Goal: Task Accomplishment & Management: Use online tool/utility

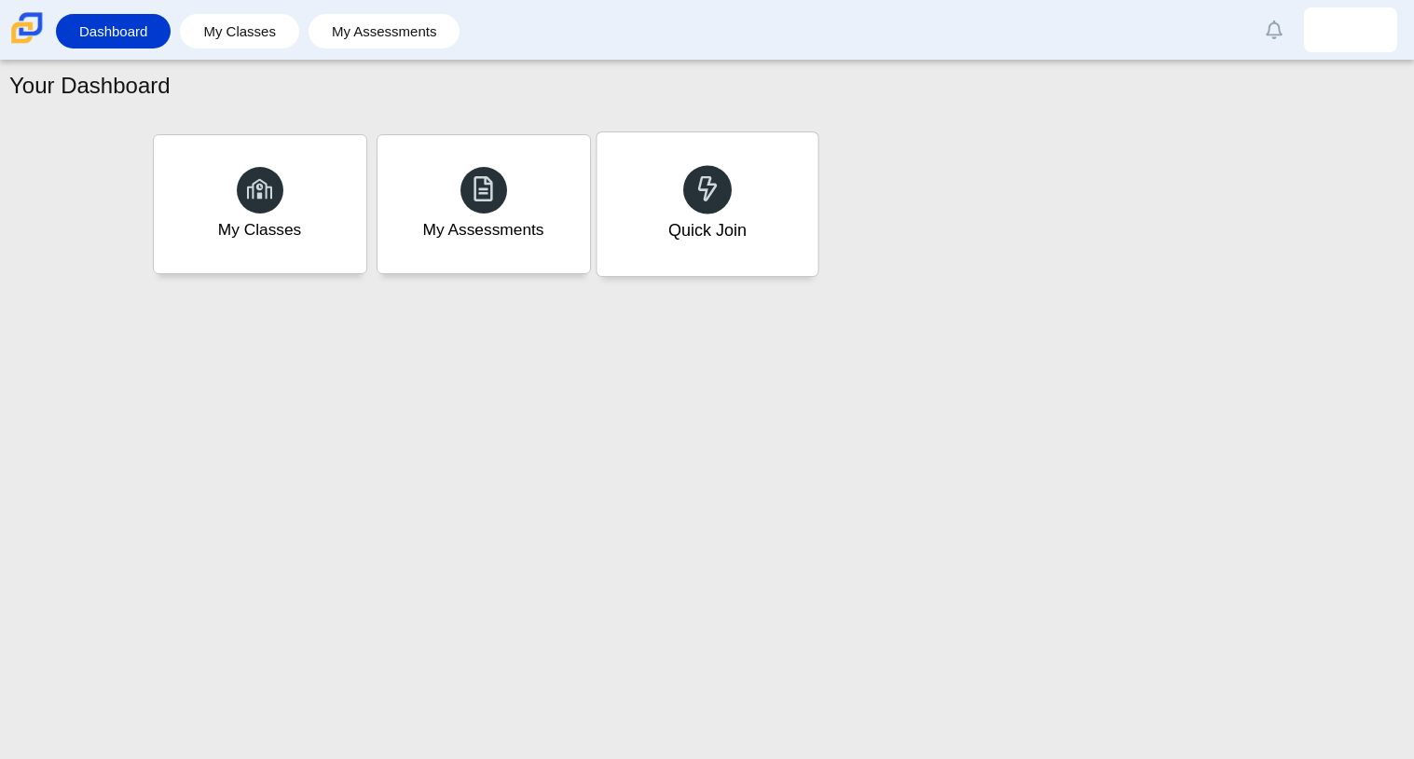
click at [727, 157] on div "Quick Join" at bounding box center [707, 204] width 221 height 144
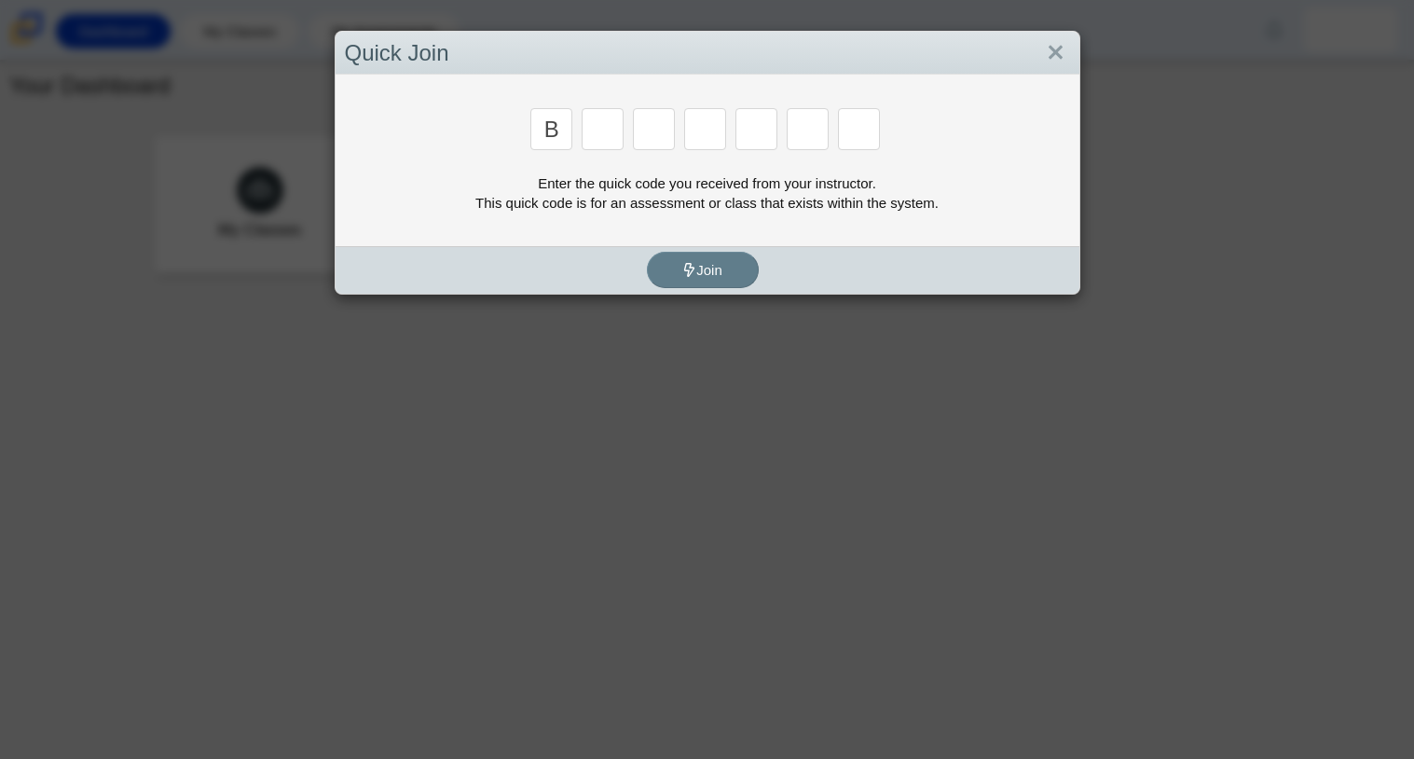
type input "b"
type input "m"
type input "3"
type input "5"
type input "3"
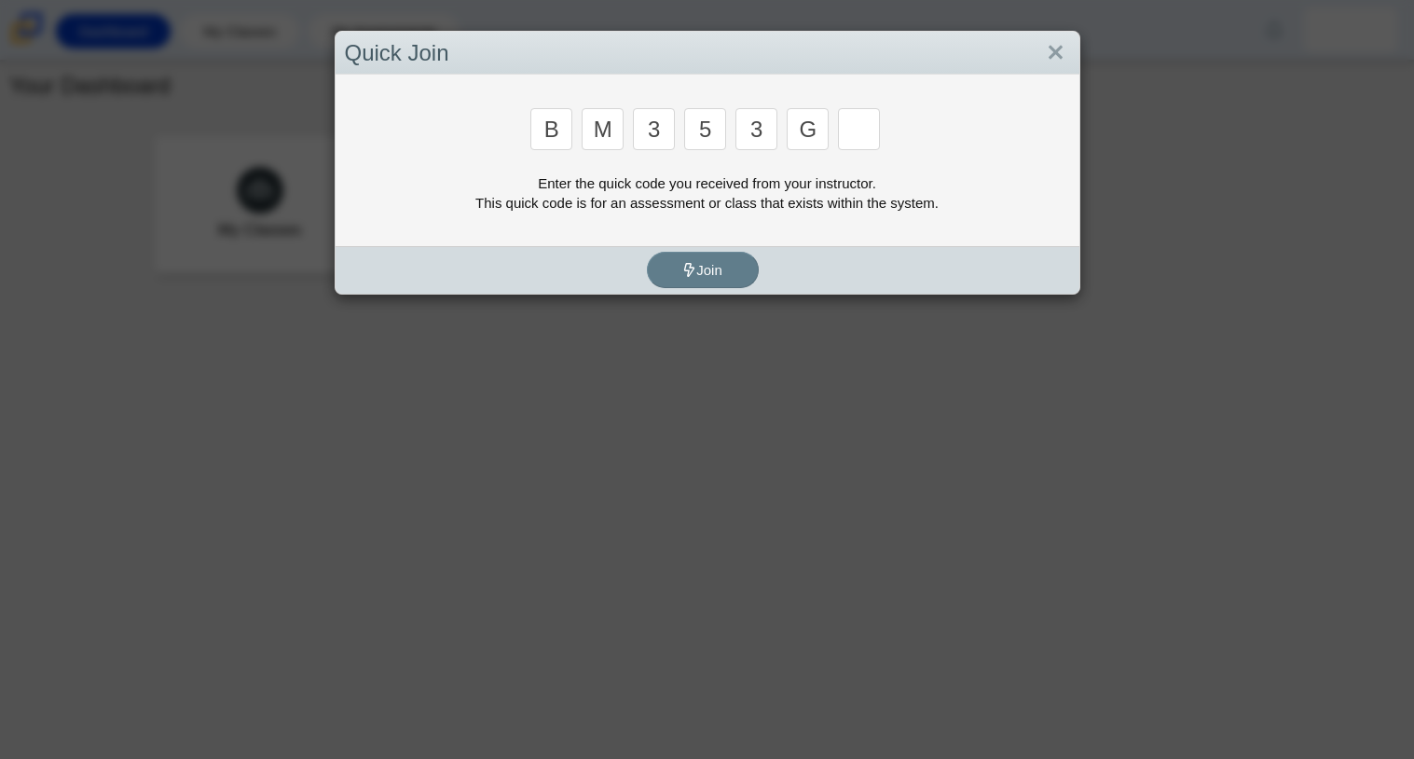
type input "g"
type input "b"
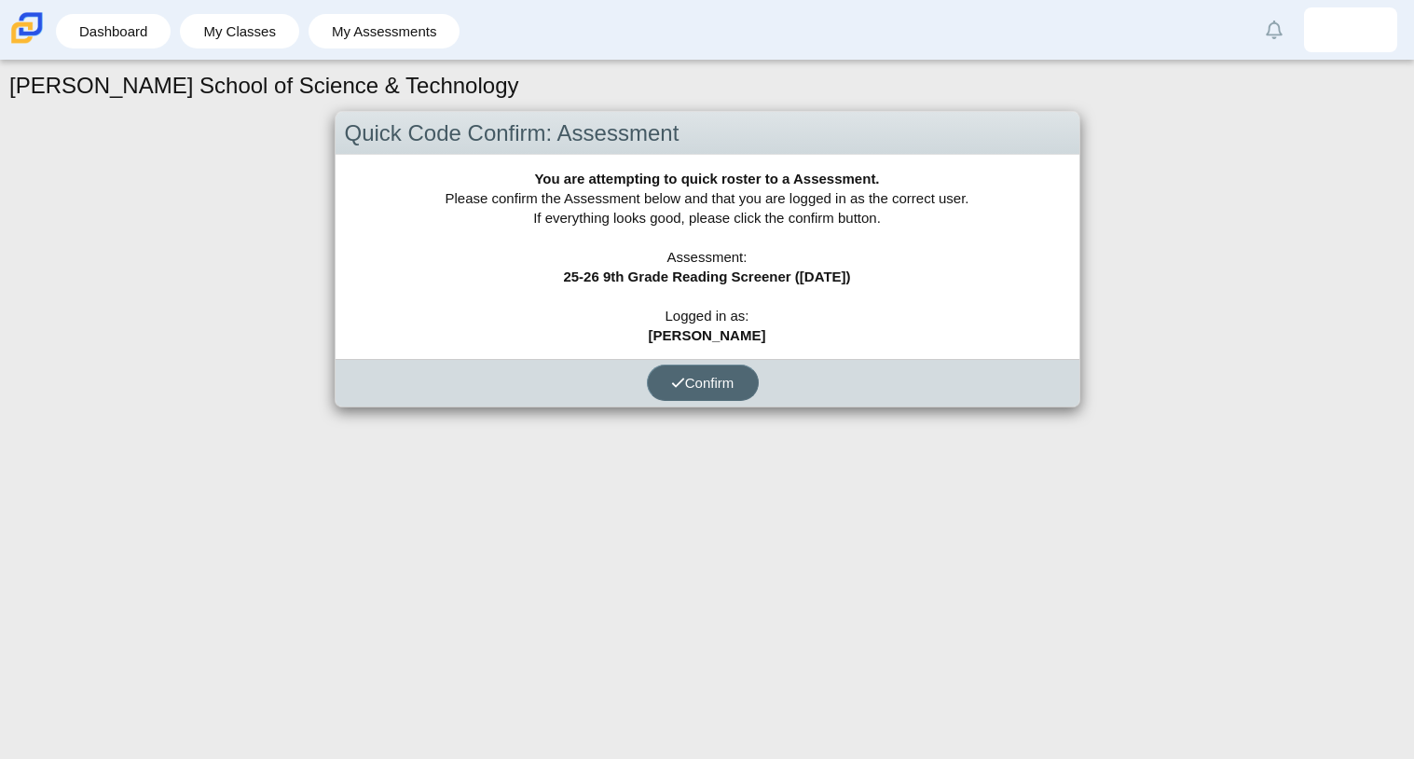
click at [705, 389] on button "Confirm" at bounding box center [703, 382] width 112 height 36
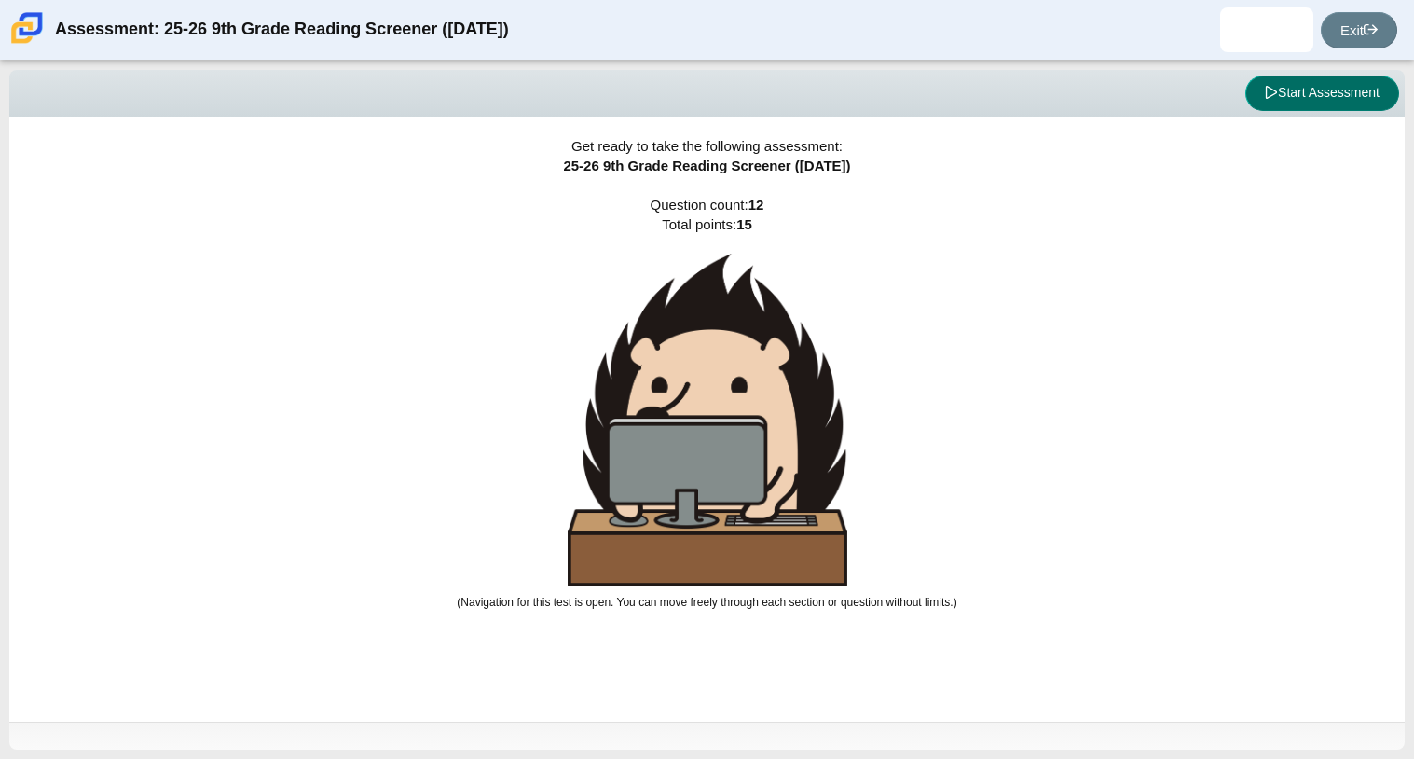
click at [1294, 101] on button "Start Assessment" at bounding box center [1322, 93] width 154 height 35
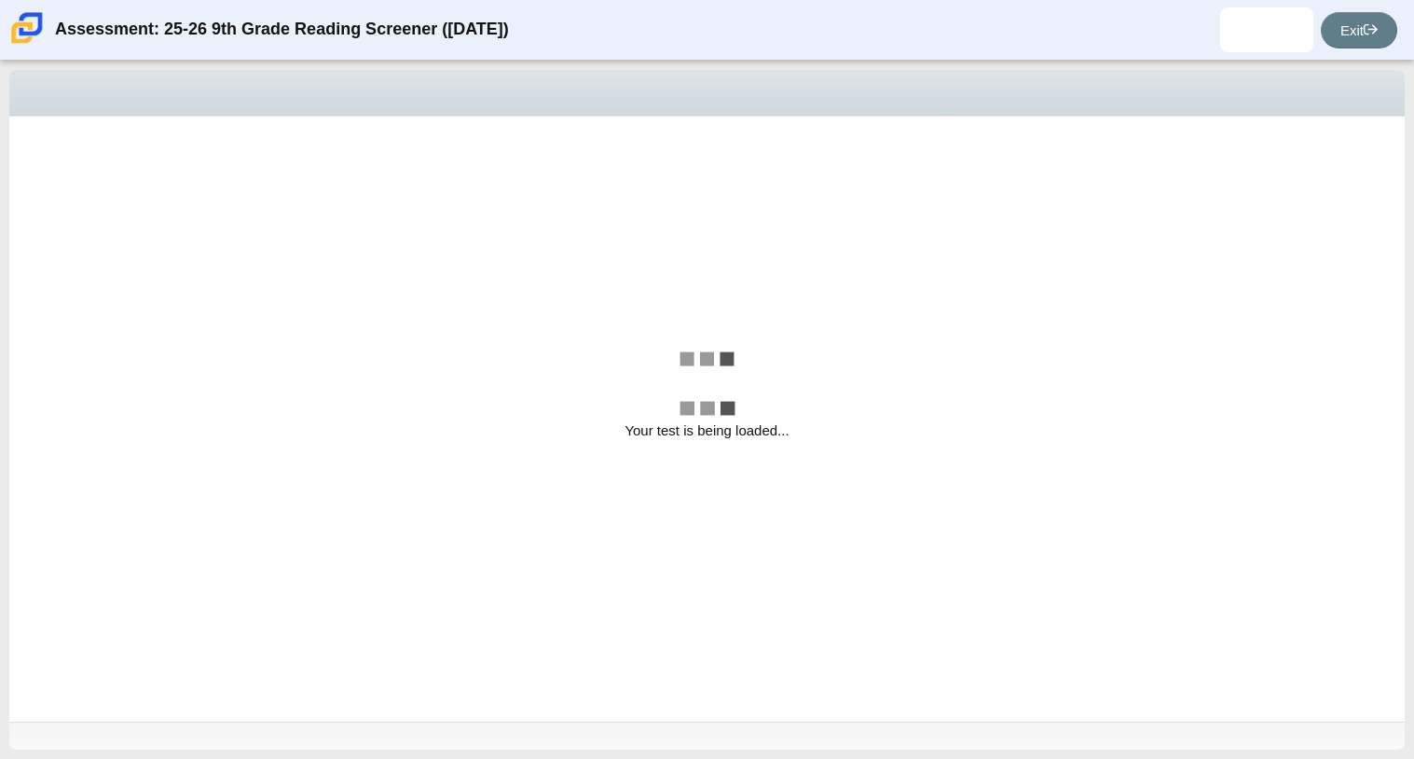
select select "ccc5b315-3c7c-471c-bf90-f22c8299c798"
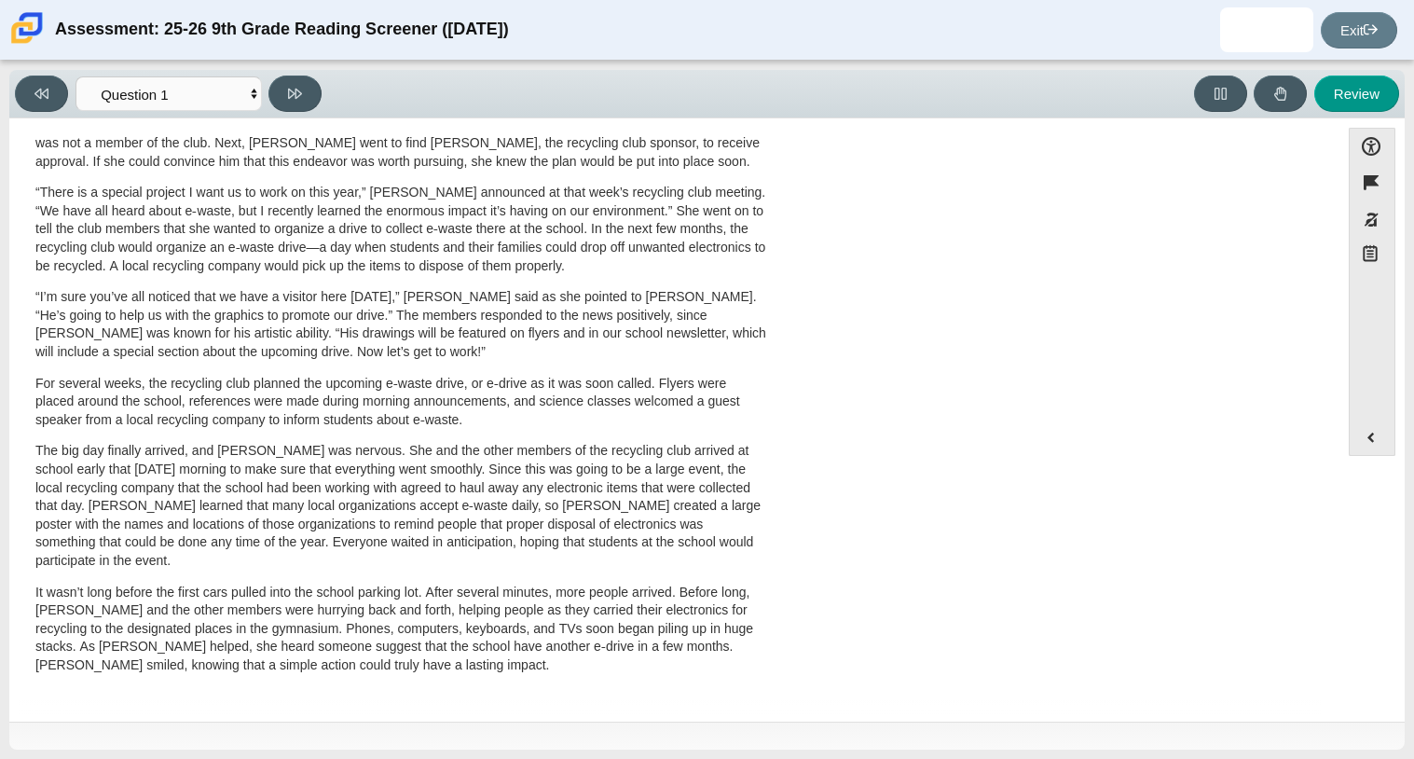
scroll to position [497, 0]
click at [230, 86] on select "Questions Question 1 Question 2 Question 3 Question 4 Question 5 Question 6 Que…" at bounding box center [169, 93] width 186 height 34
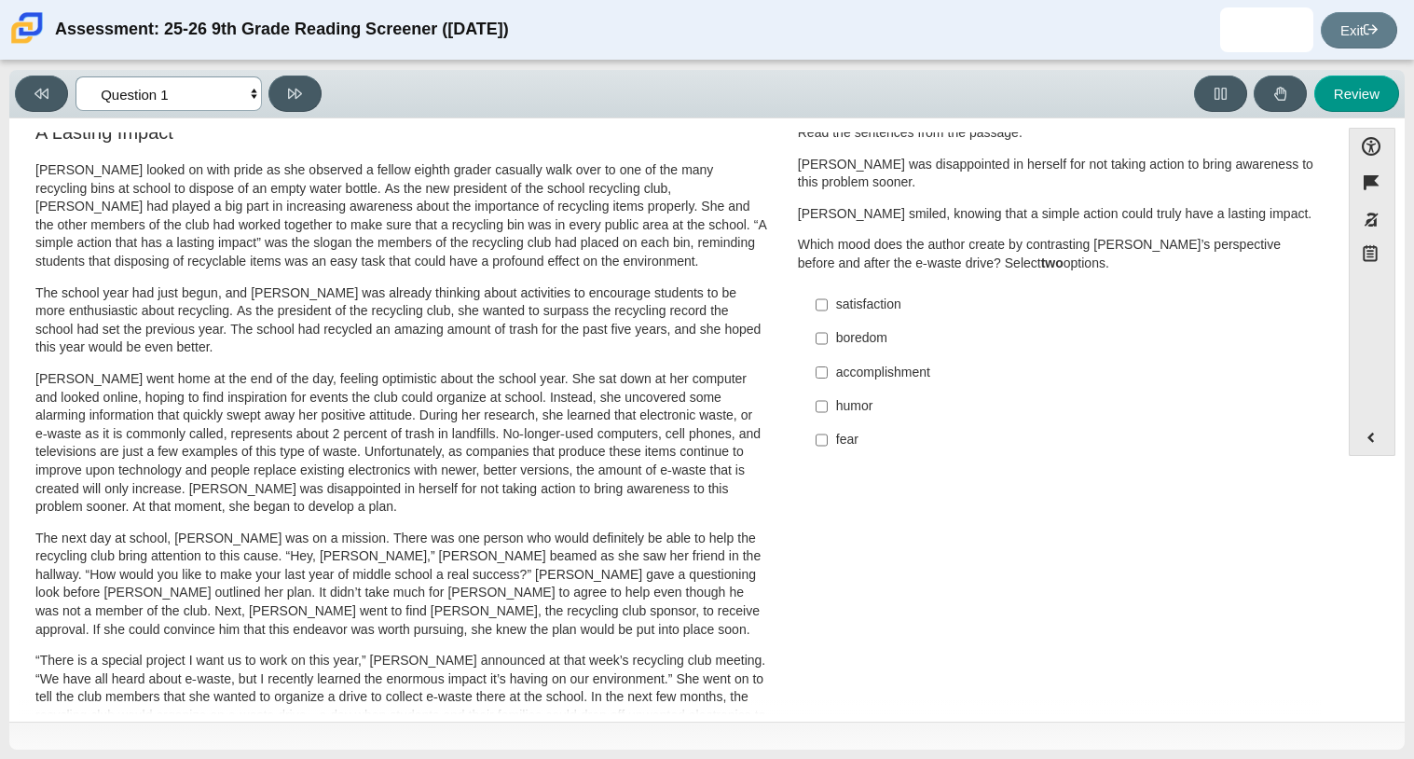
scroll to position [0, 0]
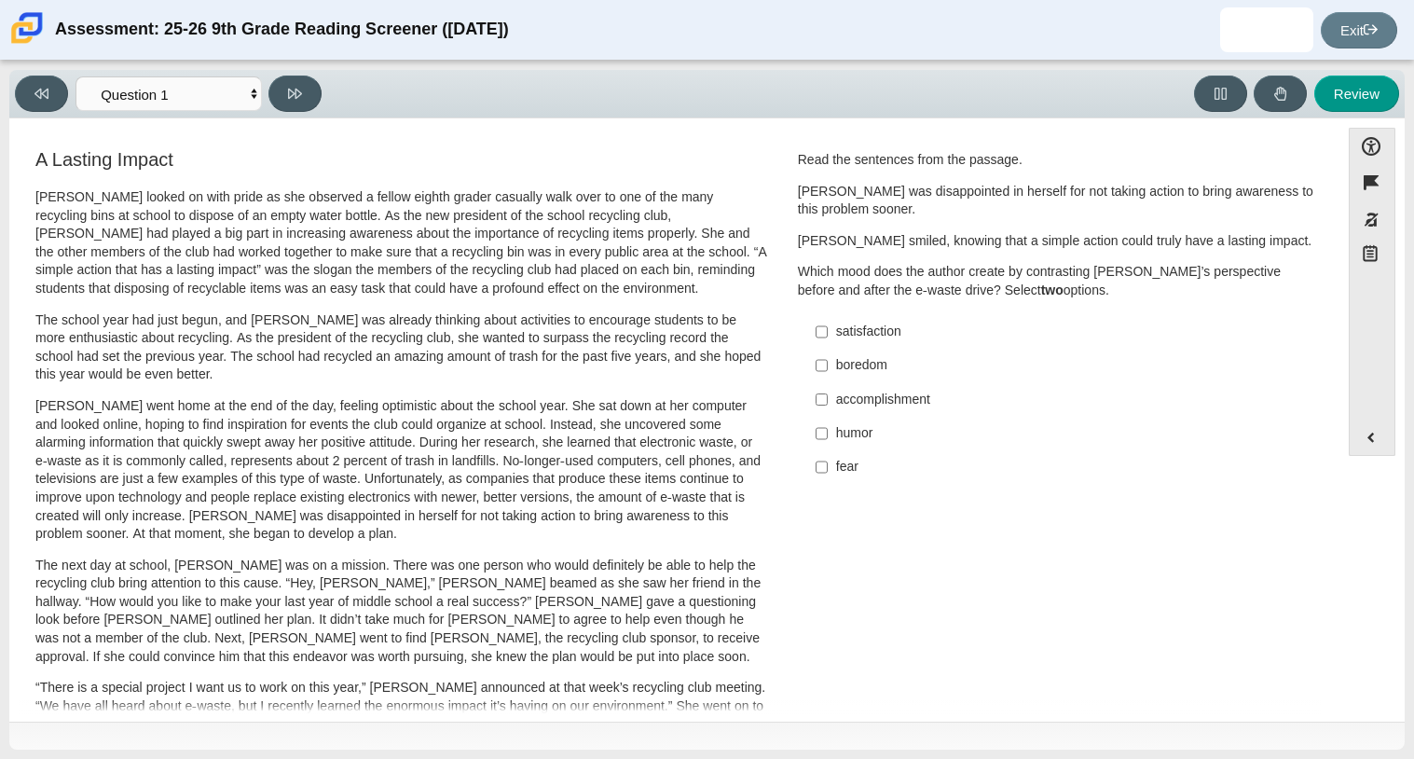
click at [898, 404] on div "accomplishment" at bounding box center [1071, 400] width 471 height 19
click at [828, 404] on input "accomplishment accomplishment" at bounding box center [822, 399] width 12 height 34
checkbox input "true"
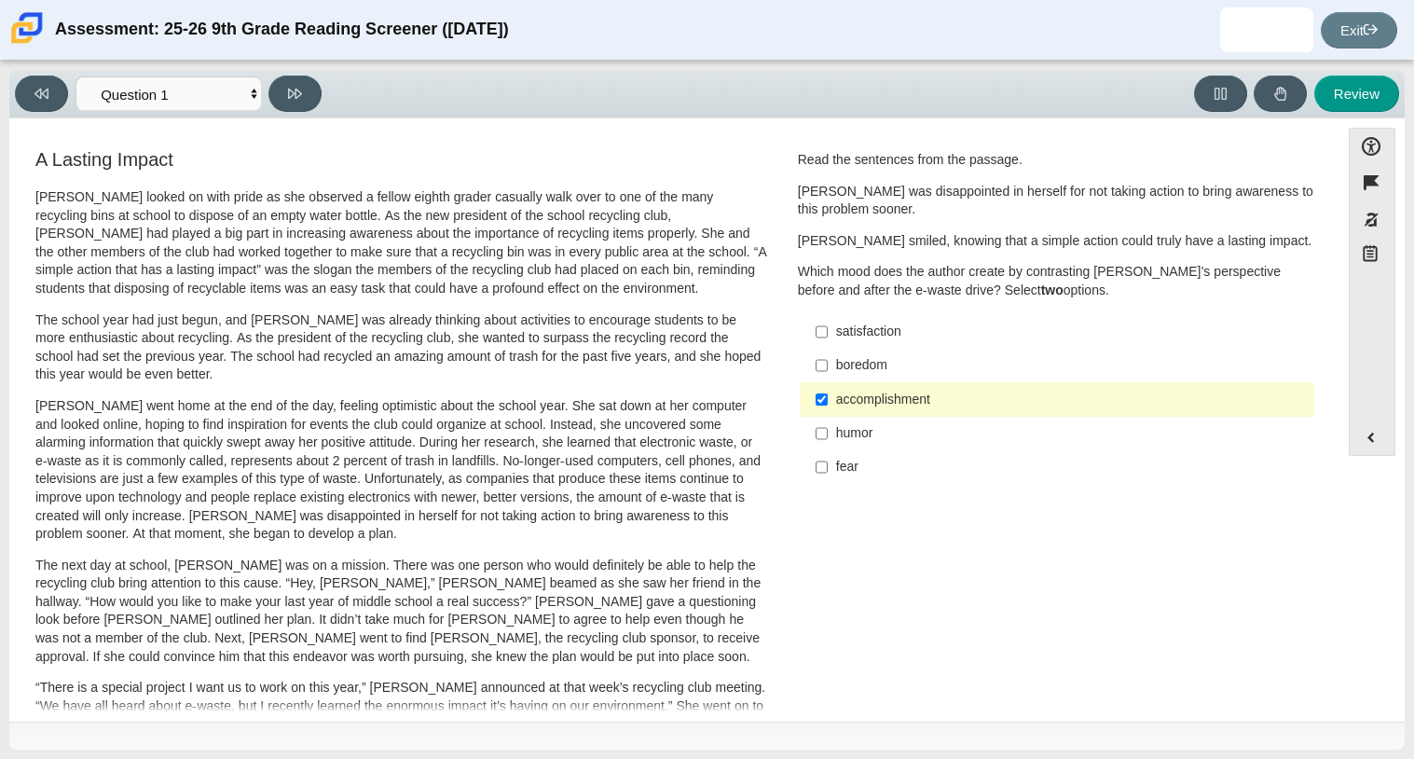
click at [863, 338] on div "satisfaction" at bounding box center [1071, 332] width 471 height 19
click at [828, 338] on input "satisfaction satisfaction" at bounding box center [822, 332] width 12 height 34
checkbox input "true"
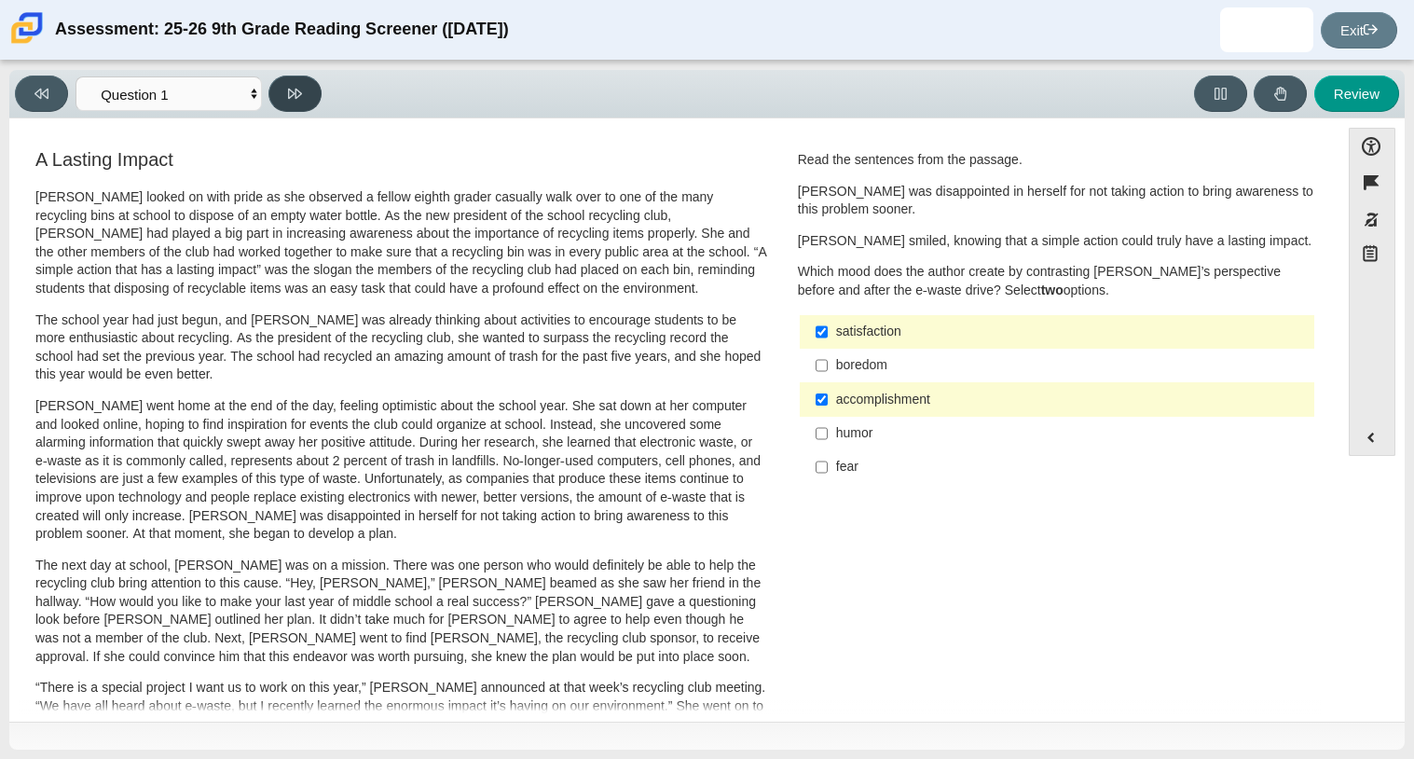
click at [314, 100] on button at bounding box center [294, 94] width 53 height 36
select select "0ff64528-ffd7-428d-b192-babfaadd44e8"
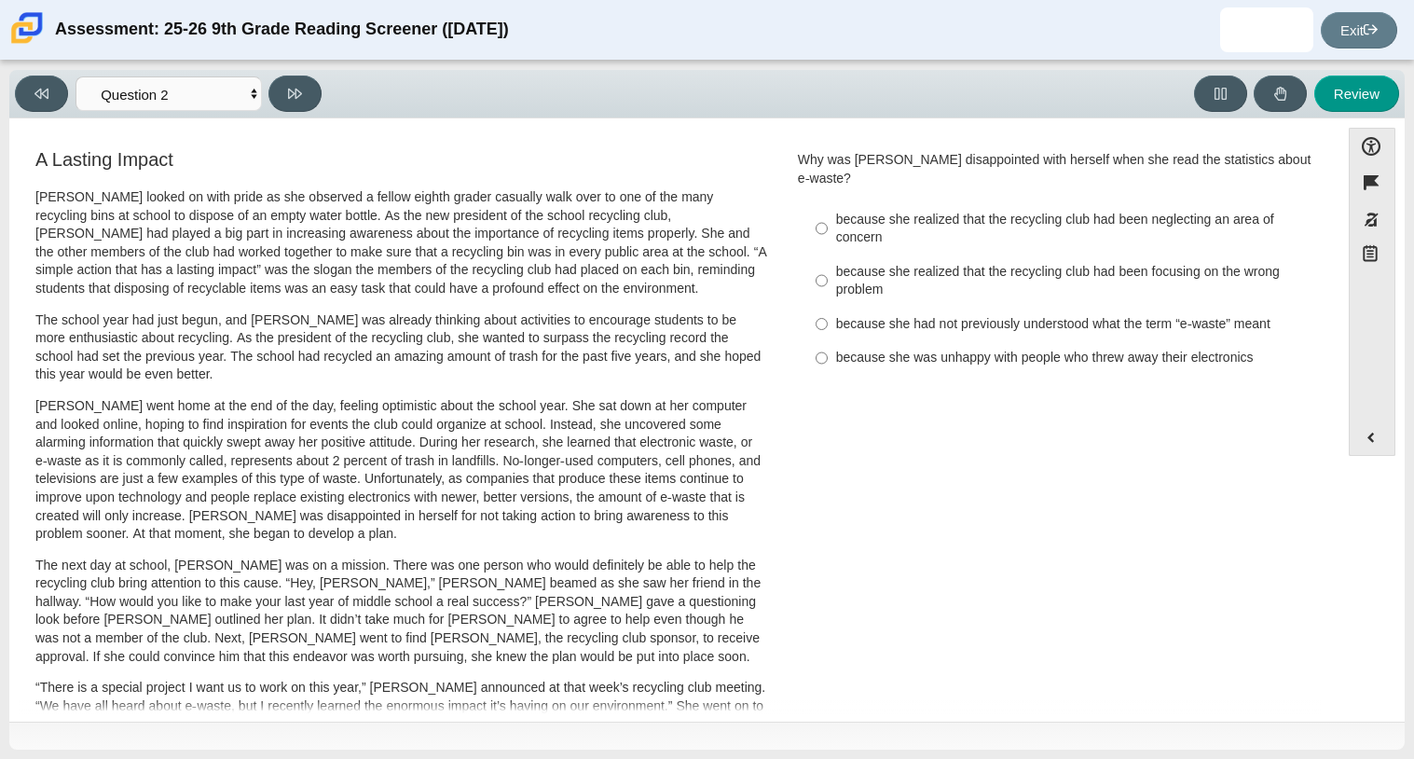
click at [836, 219] on div "because she realized that the recycling club had been neglecting an area of con…" at bounding box center [1071, 229] width 471 height 36
click at [828, 219] on input "because she realized that the recycling club had been neglecting an area of con…" at bounding box center [822, 228] width 12 height 52
radio input "true"
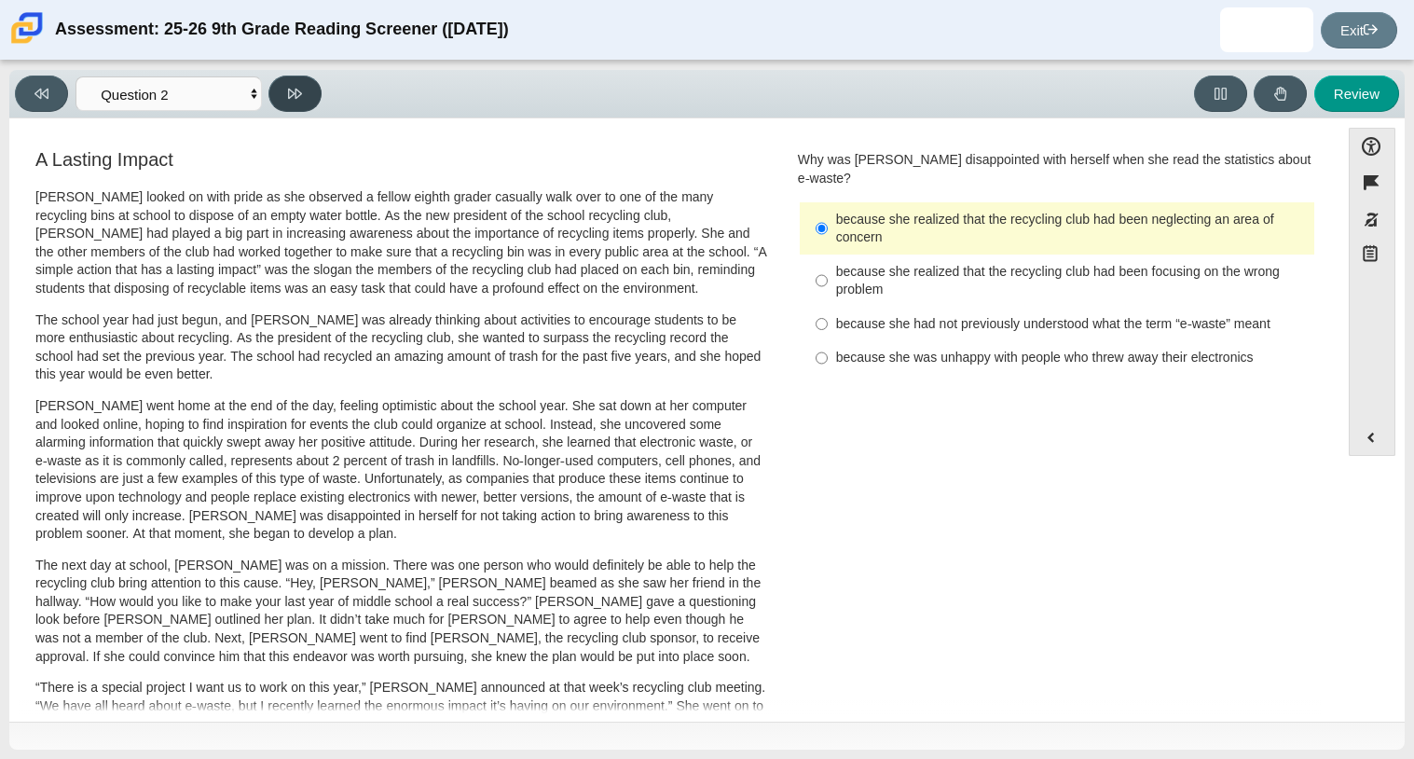
click at [312, 103] on button at bounding box center [294, 94] width 53 height 36
select select "7ce3d843-6974-4858-901c-1ff39630e843"
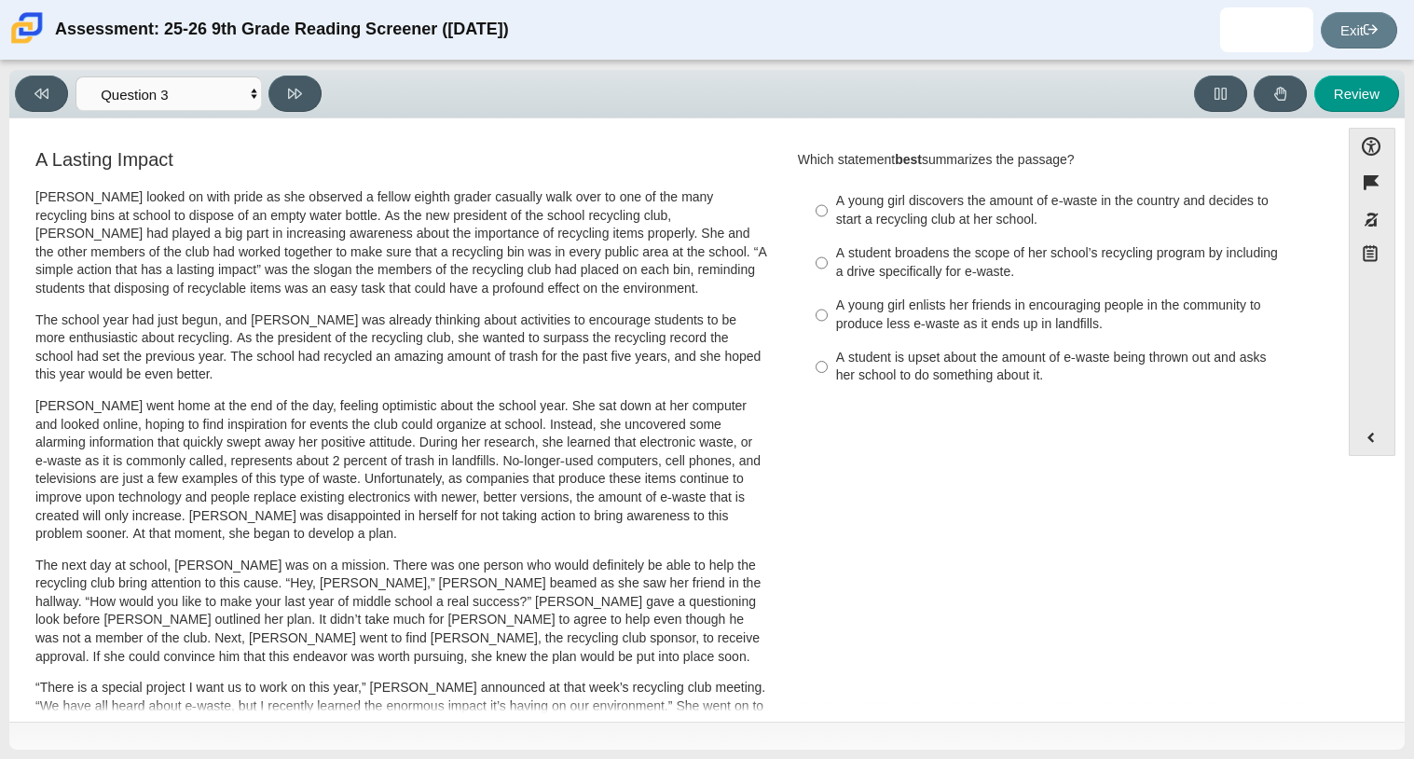
click at [914, 254] on div "A student broadens the scope of her school’s recycling program by including a d…" at bounding box center [1071, 262] width 471 height 36
click at [828, 254] on input "A student broadens the scope of her school’s recycling program by including a d…" at bounding box center [822, 263] width 12 height 52
radio input "true"
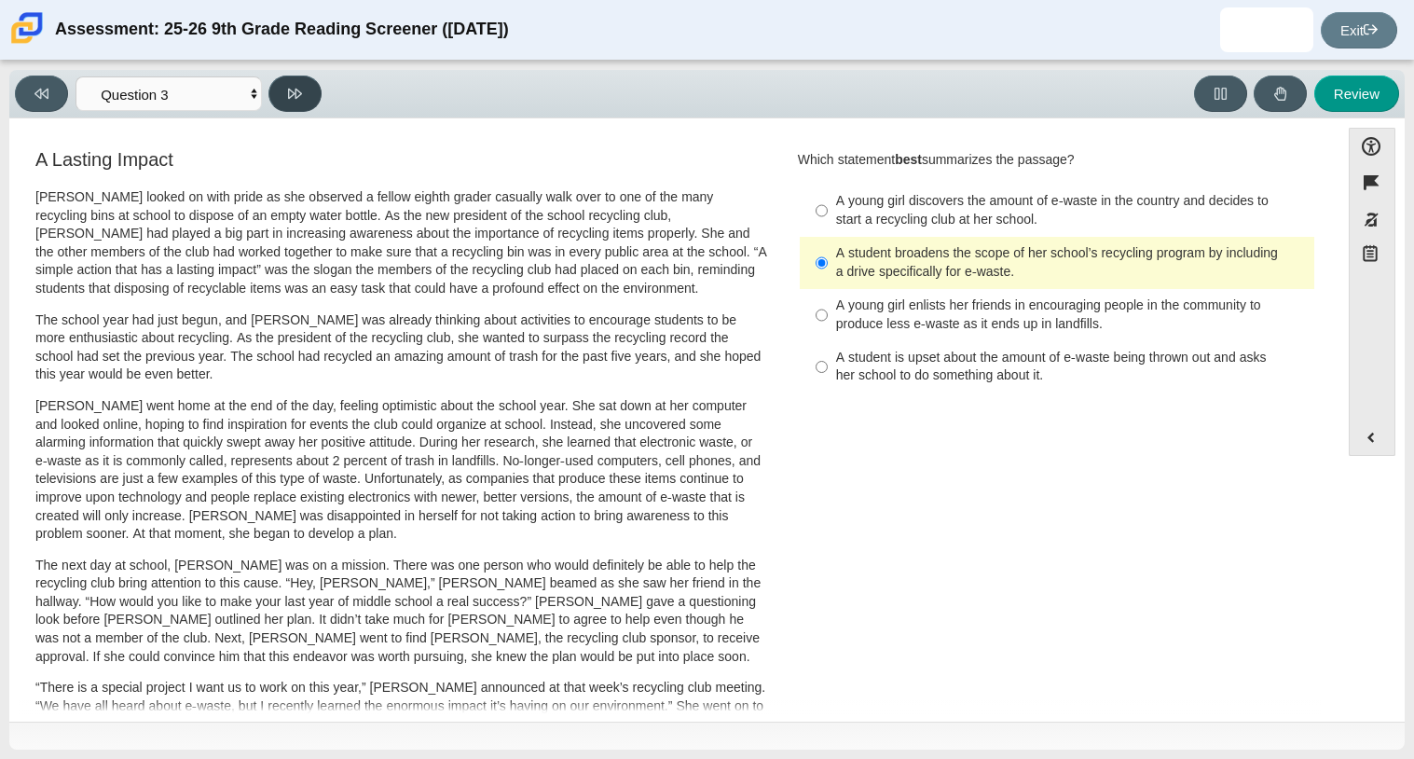
click at [307, 101] on button at bounding box center [294, 94] width 53 height 36
select select "ca9ea0f1-49c5-4bd1-83b0-472c18652b42"
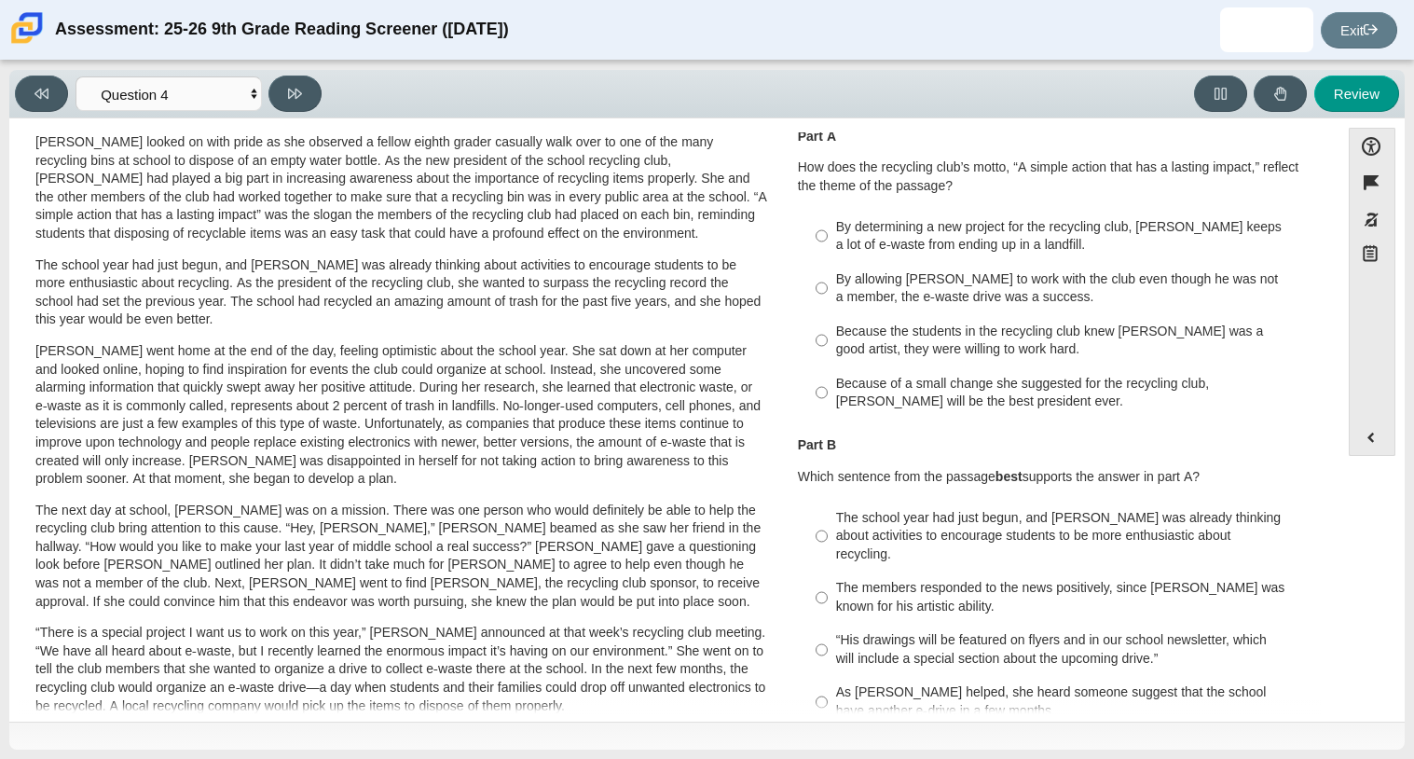
scroll to position [63, 0]
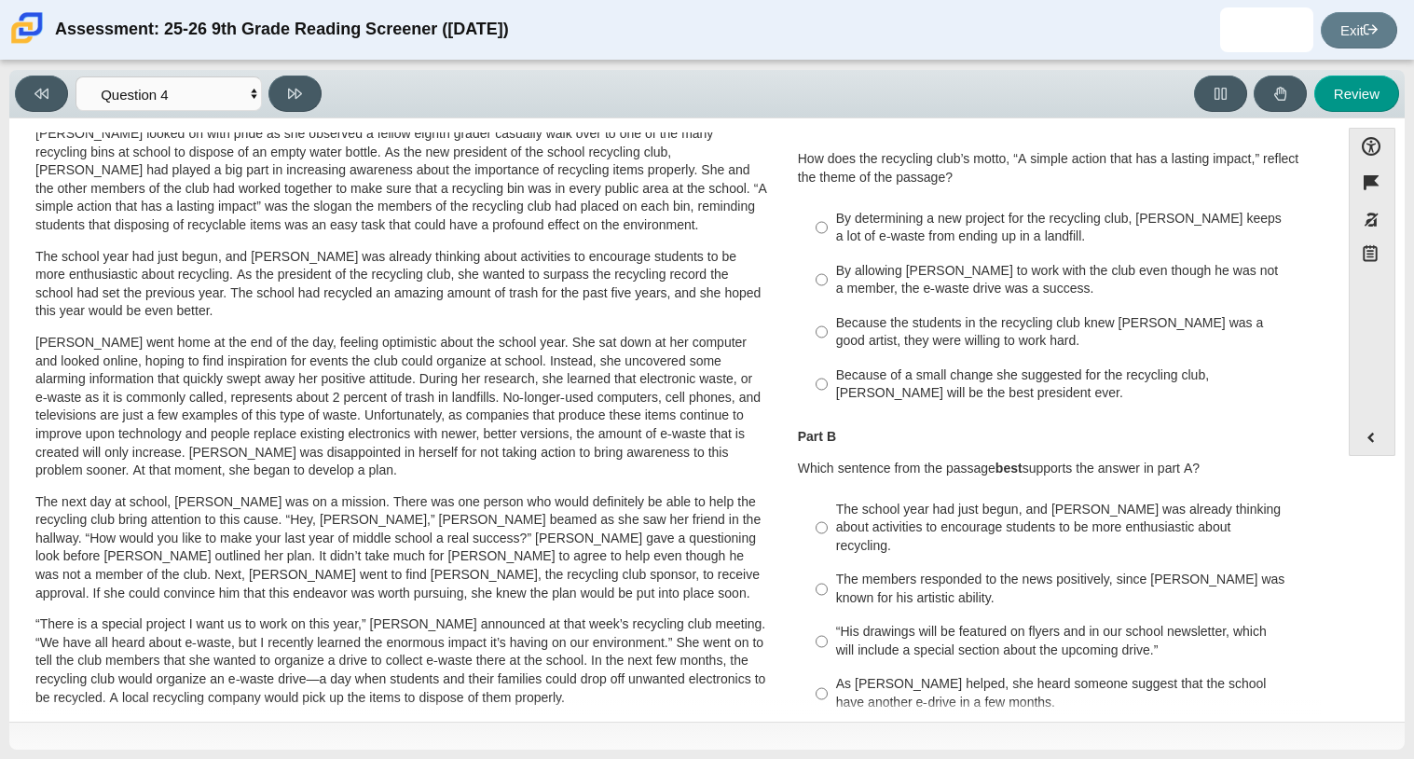
click at [1015, 346] on div "Because the students in the recycling club knew Juan Carlos was a good artist, …" at bounding box center [1071, 332] width 471 height 36
click at [828, 346] on input "Because the students in the recycling club knew Juan Carlos was a good artist, …" at bounding box center [822, 332] width 12 height 52
radio input "true"
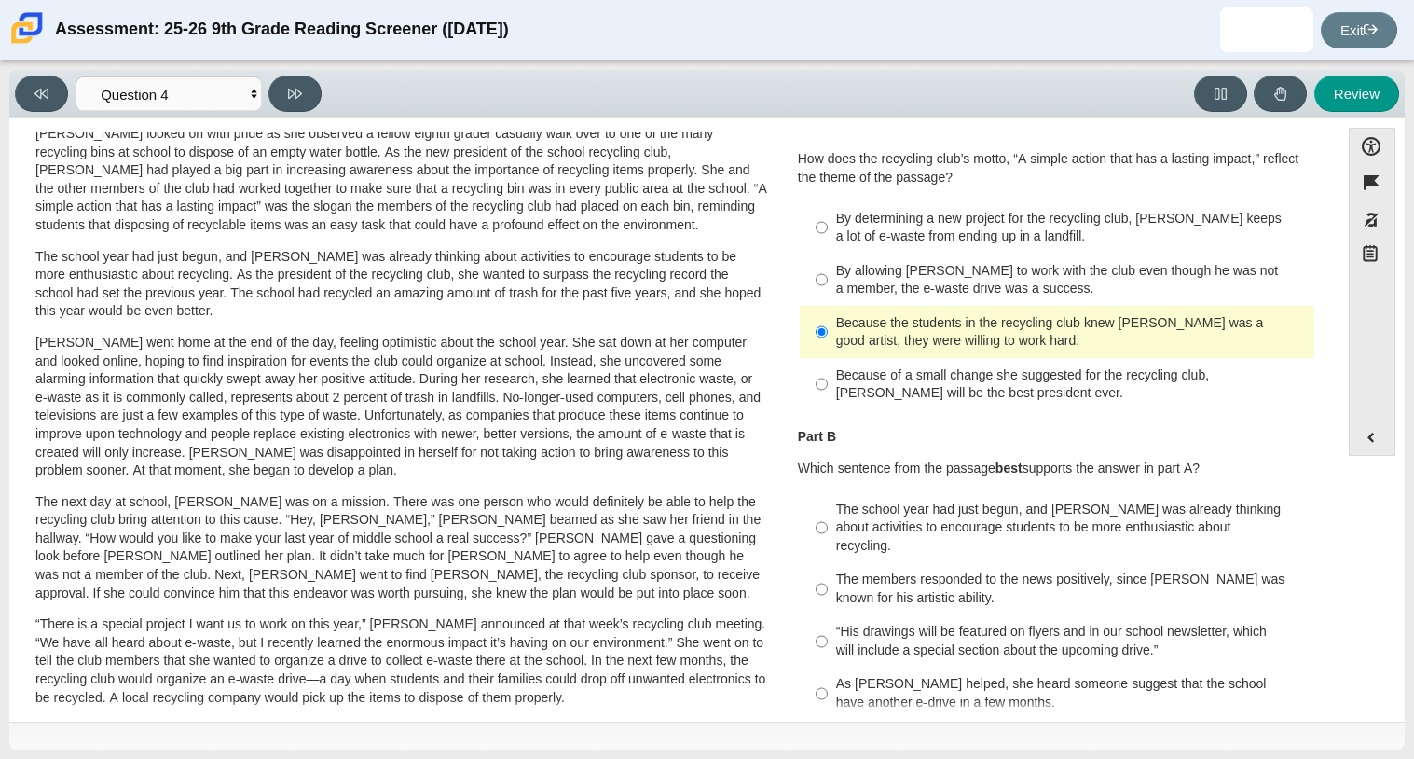
click at [1038, 290] on div "By allowing Juan Carlos to work with the club even though he was not a member, …" at bounding box center [1071, 280] width 471 height 36
click at [828, 290] on input "By allowing Juan Carlos to work with the club even though he was not a member, …" at bounding box center [822, 280] width 12 height 52
radio input "true"
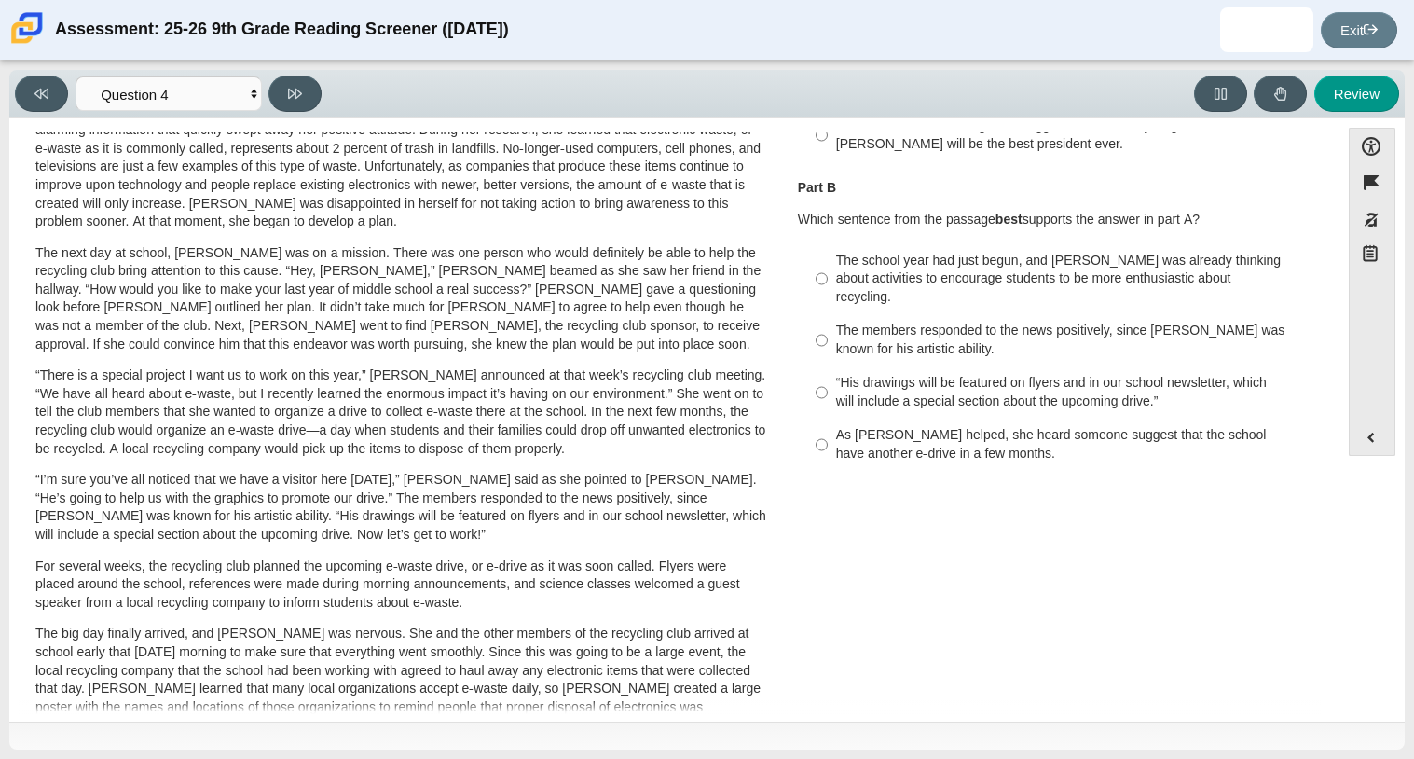
scroll to position [320, 0]
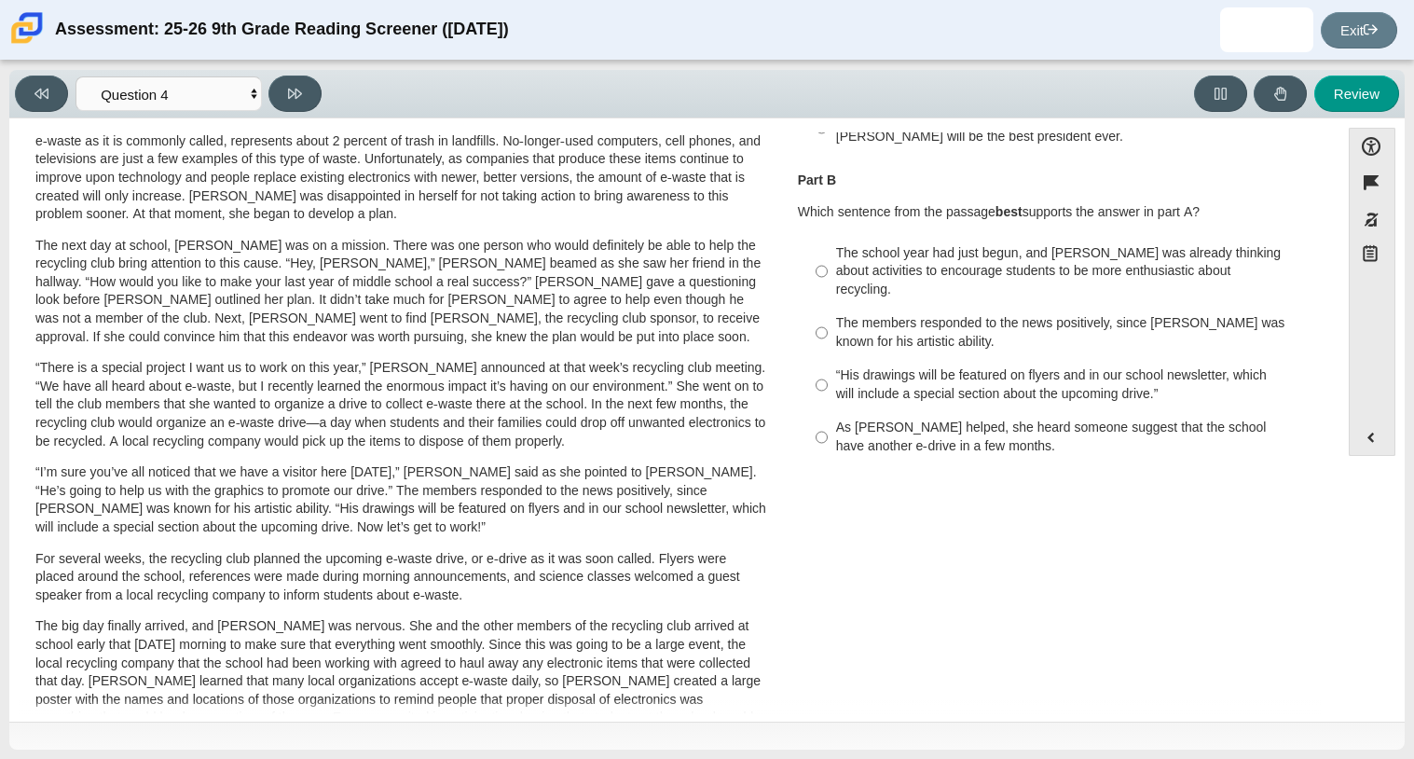
click at [924, 366] on div "“His drawings will be featured on flyers and in our school newsletter, which wi…" at bounding box center [1071, 384] width 471 height 36
click at [828, 360] on input "“His drawings will be featured on flyers and in our school newsletter, which wi…" at bounding box center [822, 385] width 12 height 52
radio input "true"
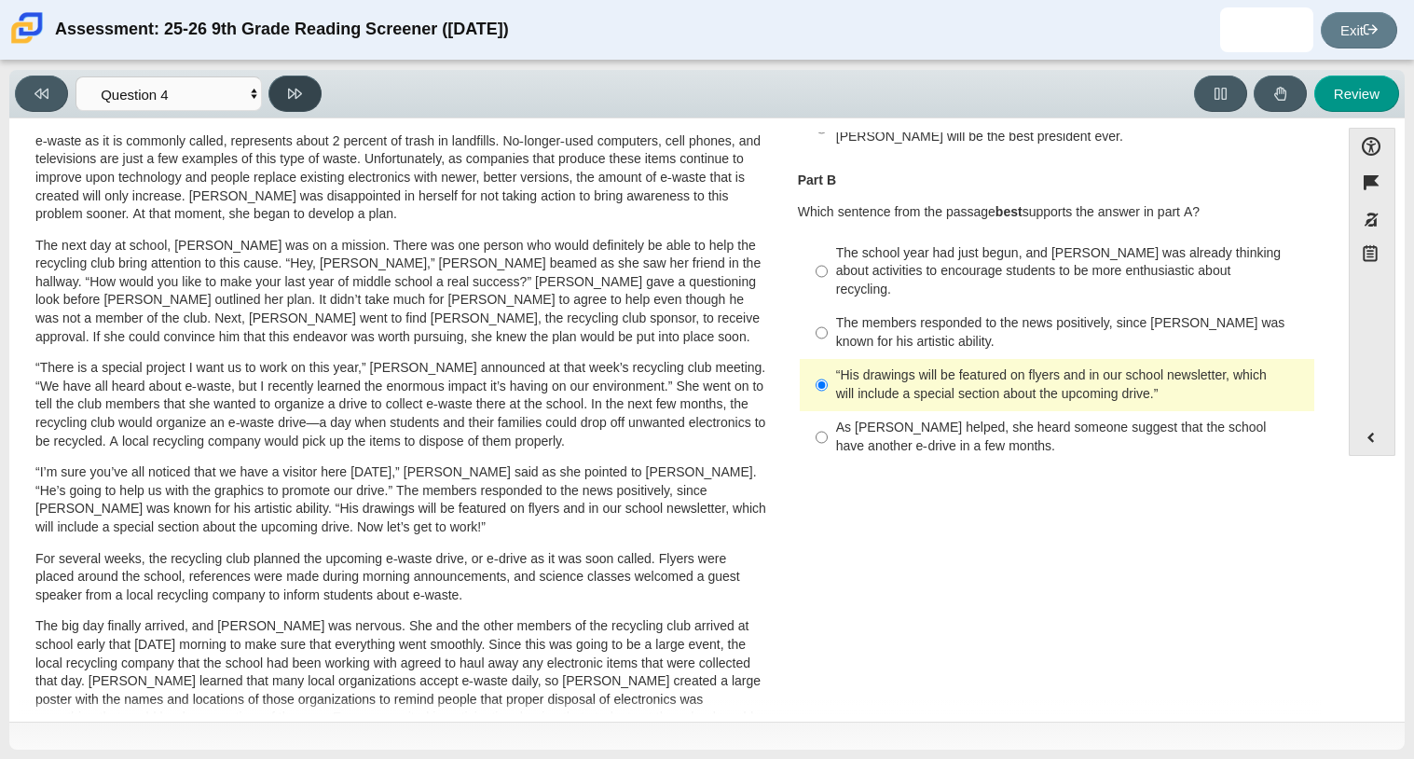
click at [309, 104] on button at bounding box center [294, 94] width 53 height 36
select select "e41f1a79-e29f-4095-8030-a53364015bed"
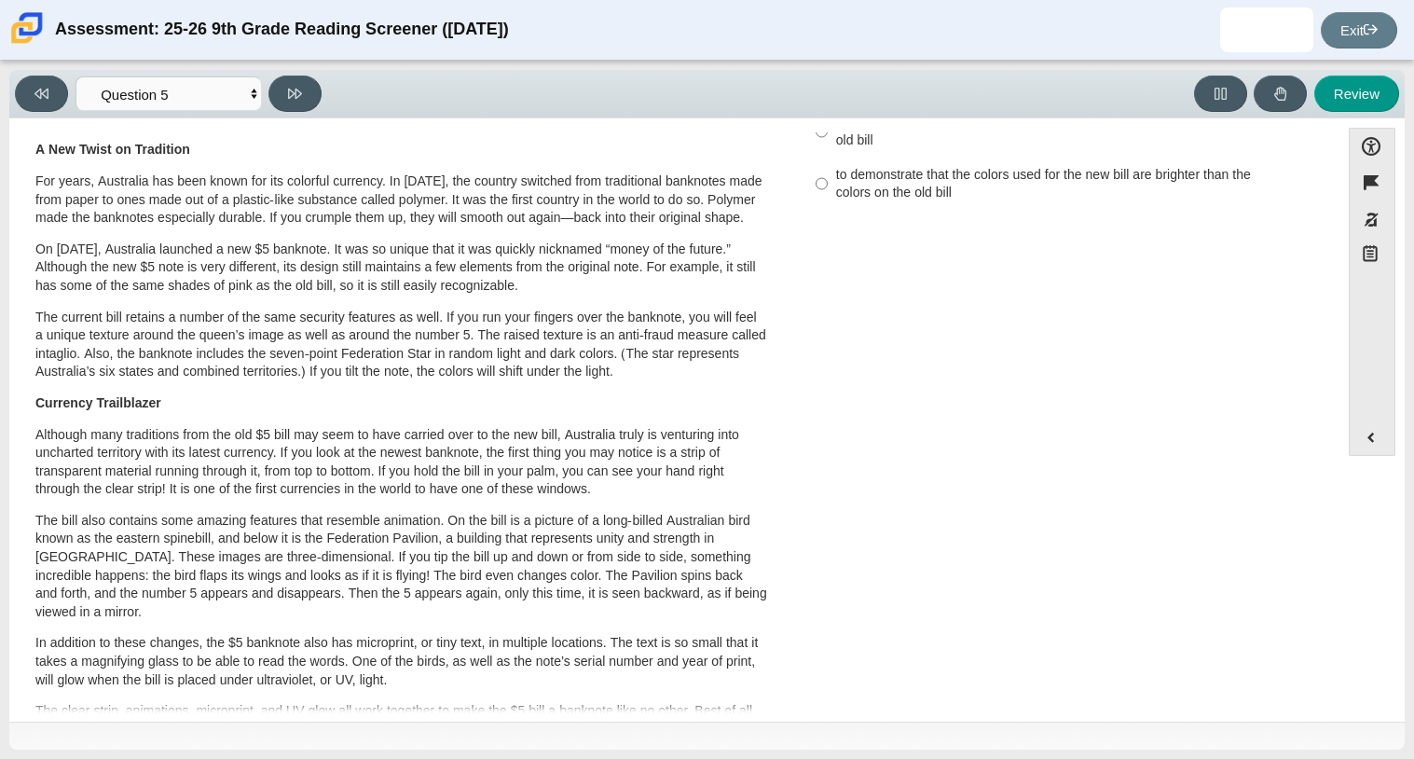
scroll to position [147, 0]
click at [392, 227] on p "For years, Australia has been known for its colorful currency. In 1988, the cou…" at bounding box center [401, 199] width 732 height 55
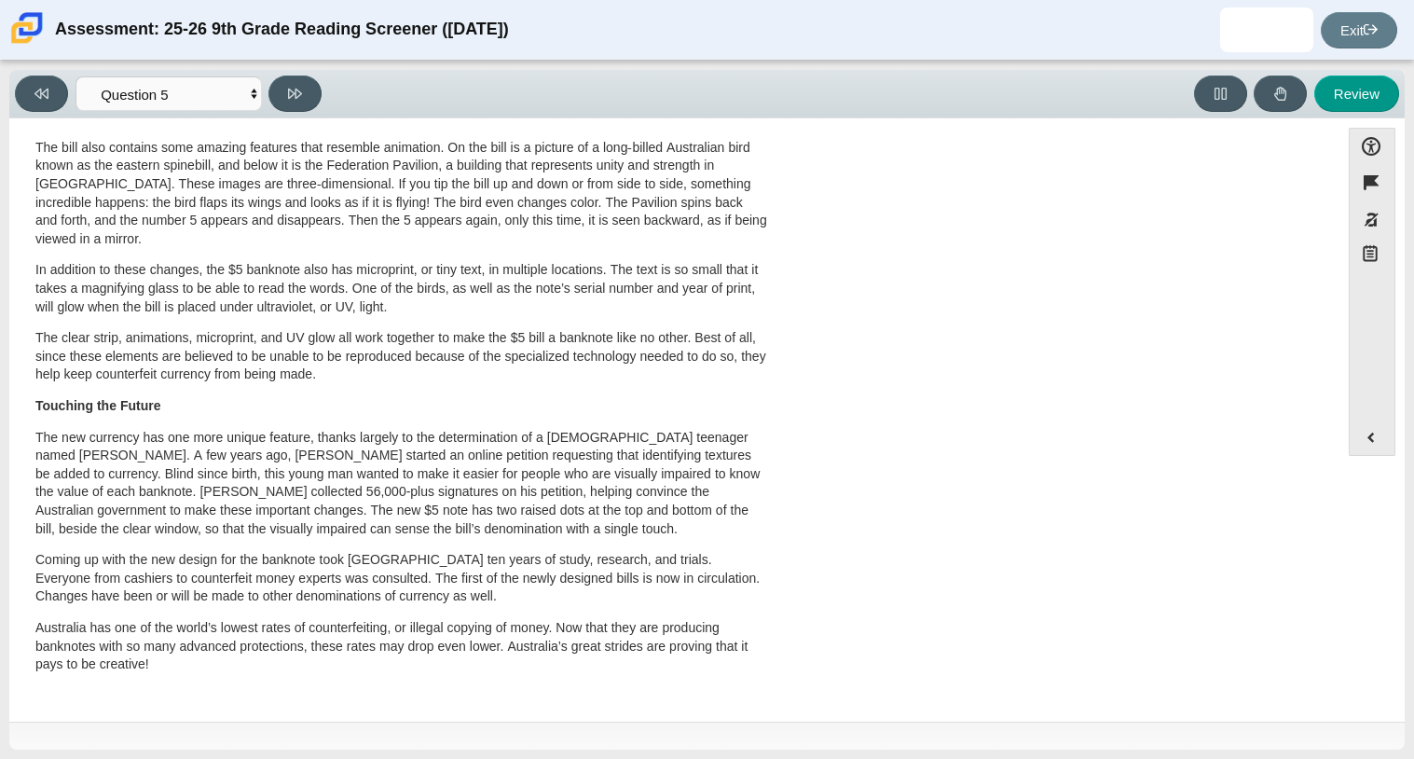
scroll to position [0, 0]
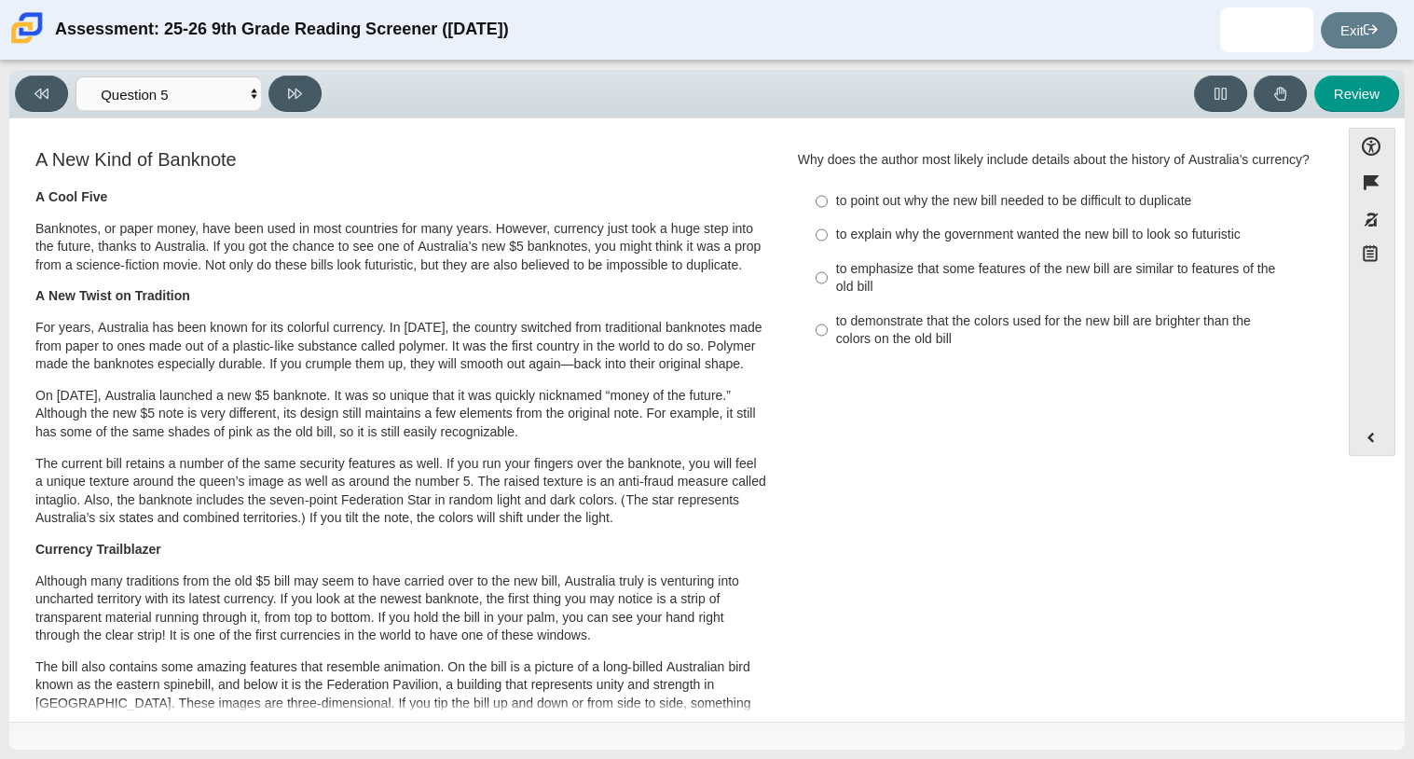
click at [913, 294] on div "to emphasize that some features of the new bill are similar to features of the …" at bounding box center [1071, 278] width 471 height 36
click at [828, 294] on input "to emphasize that some features of the new bill are similar to features of the …" at bounding box center [822, 278] width 12 height 52
radio input "true"
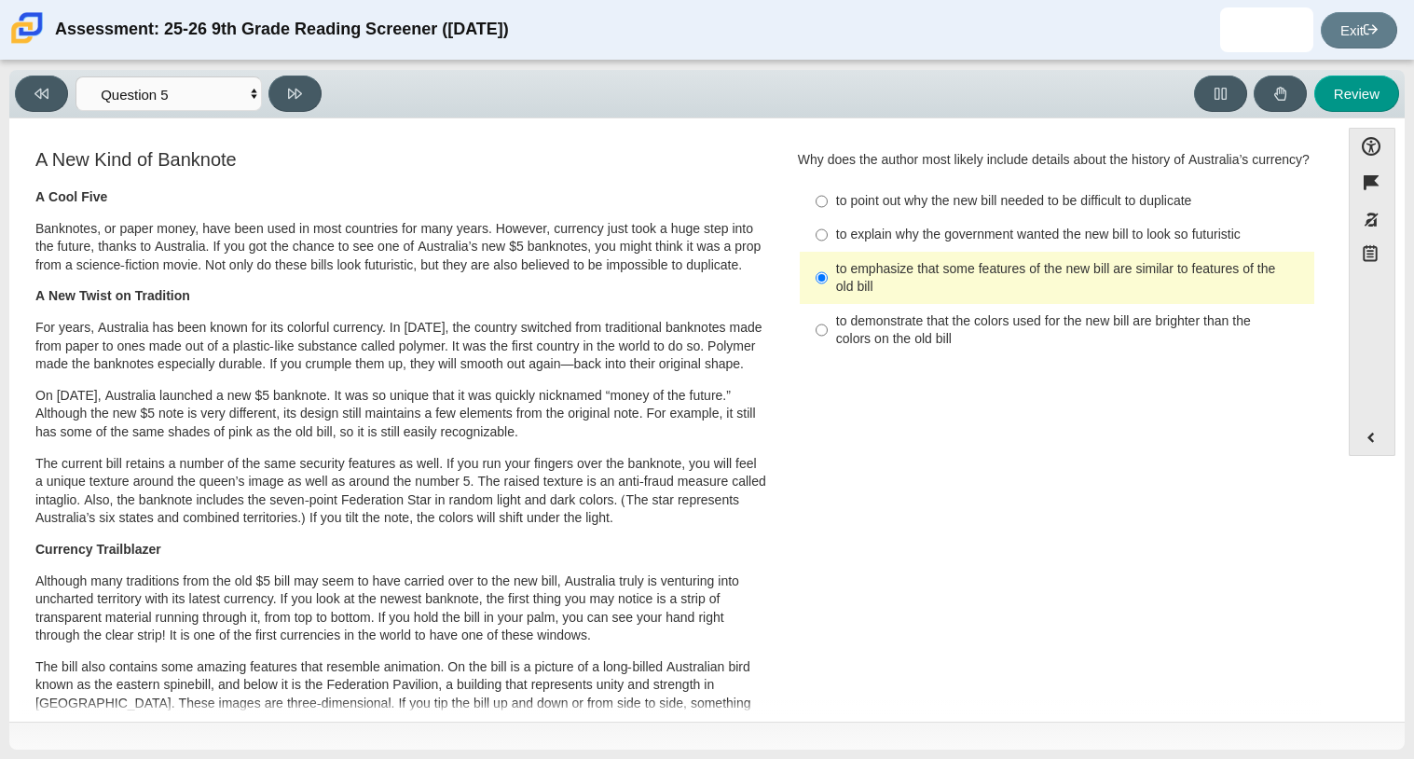
click at [895, 211] on div "to point out why the new bill needed to be difficult to duplicate" at bounding box center [1071, 201] width 471 height 19
click at [828, 218] on input "to point out why the new bill needed to be difficult to duplicate to point out …" at bounding box center [822, 202] width 12 height 34
radio input "true"
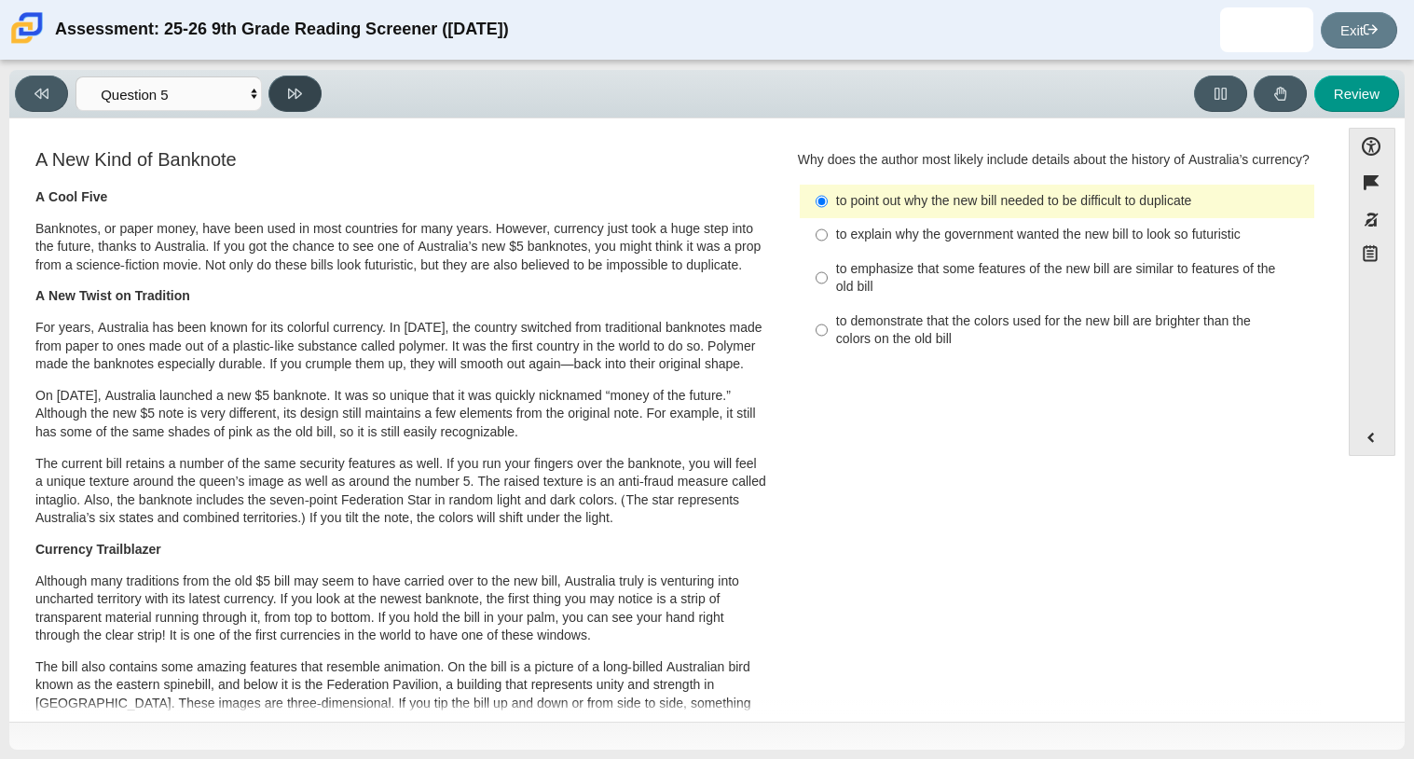
click at [317, 83] on button at bounding box center [294, 94] width 53 height 36
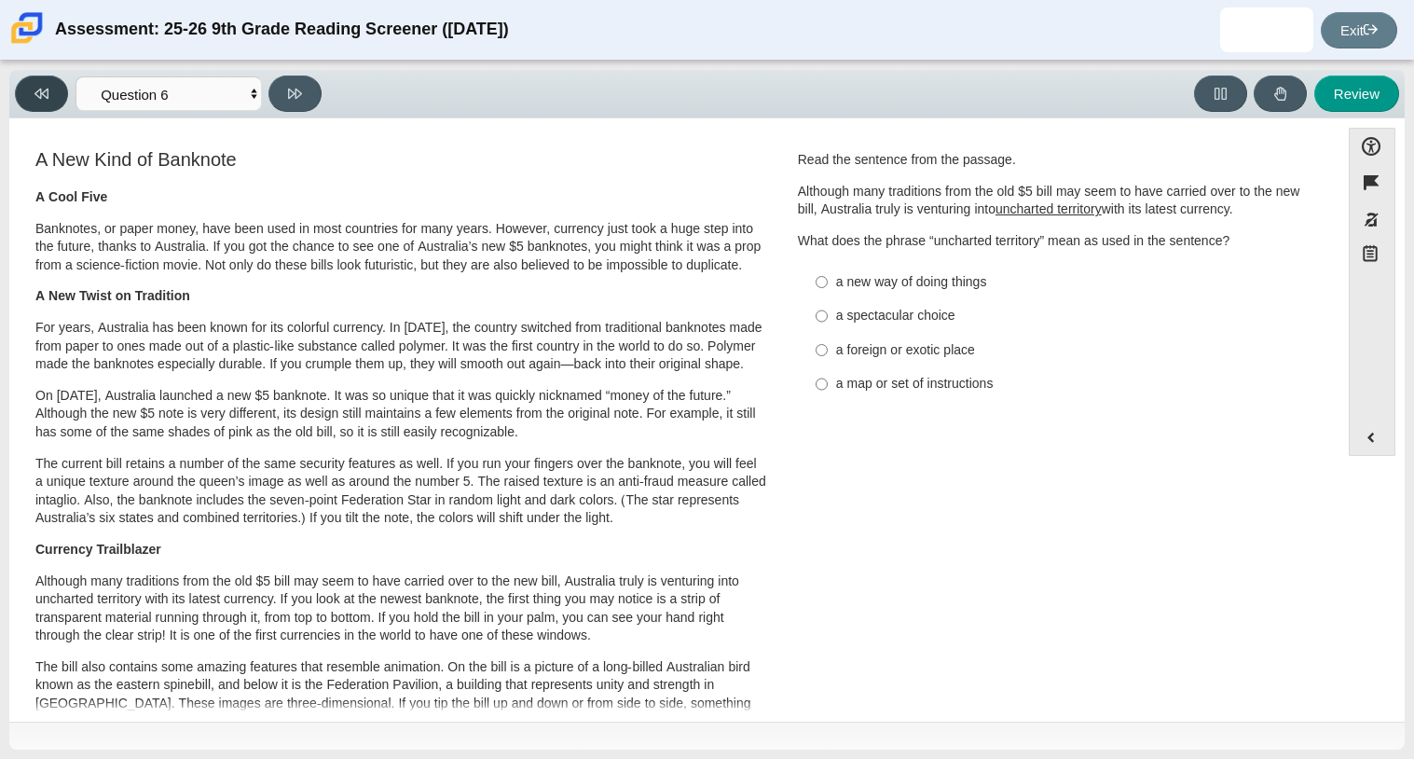
click at [36, 81] on button at bounding box center [41, 94] width 53 height 36
select select "e41f1a79-e29f-4095-8030-a53364015bed"
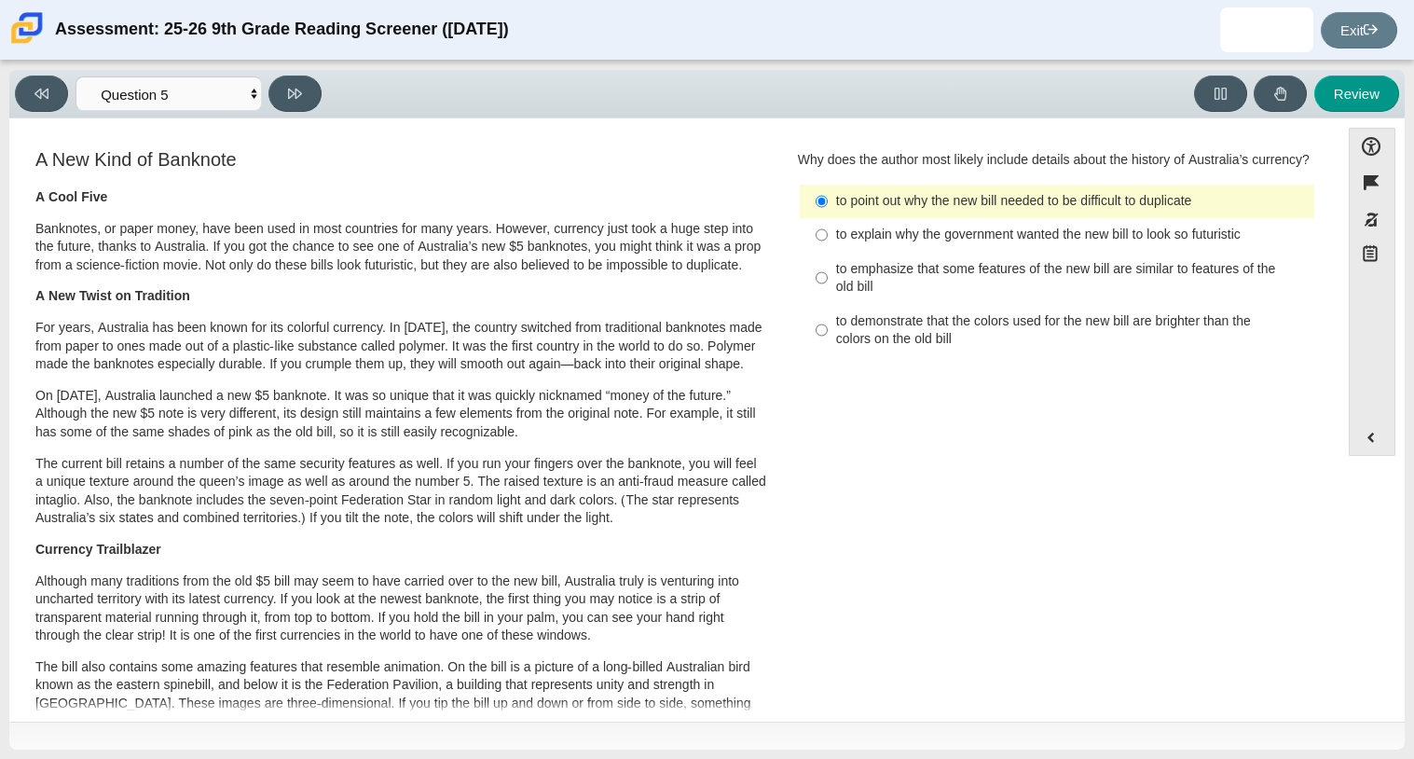
click at [871, 288] on div "to emphasize that some features of the new bill are similar to features of the …" at bounding box center [1071, 278] width 471 height 36
click at [828, 288] on input "to emphasize that some features of the new bill are similar to features of the …" at bounding box center [822, 278] width 12 height 52
radio input "true"
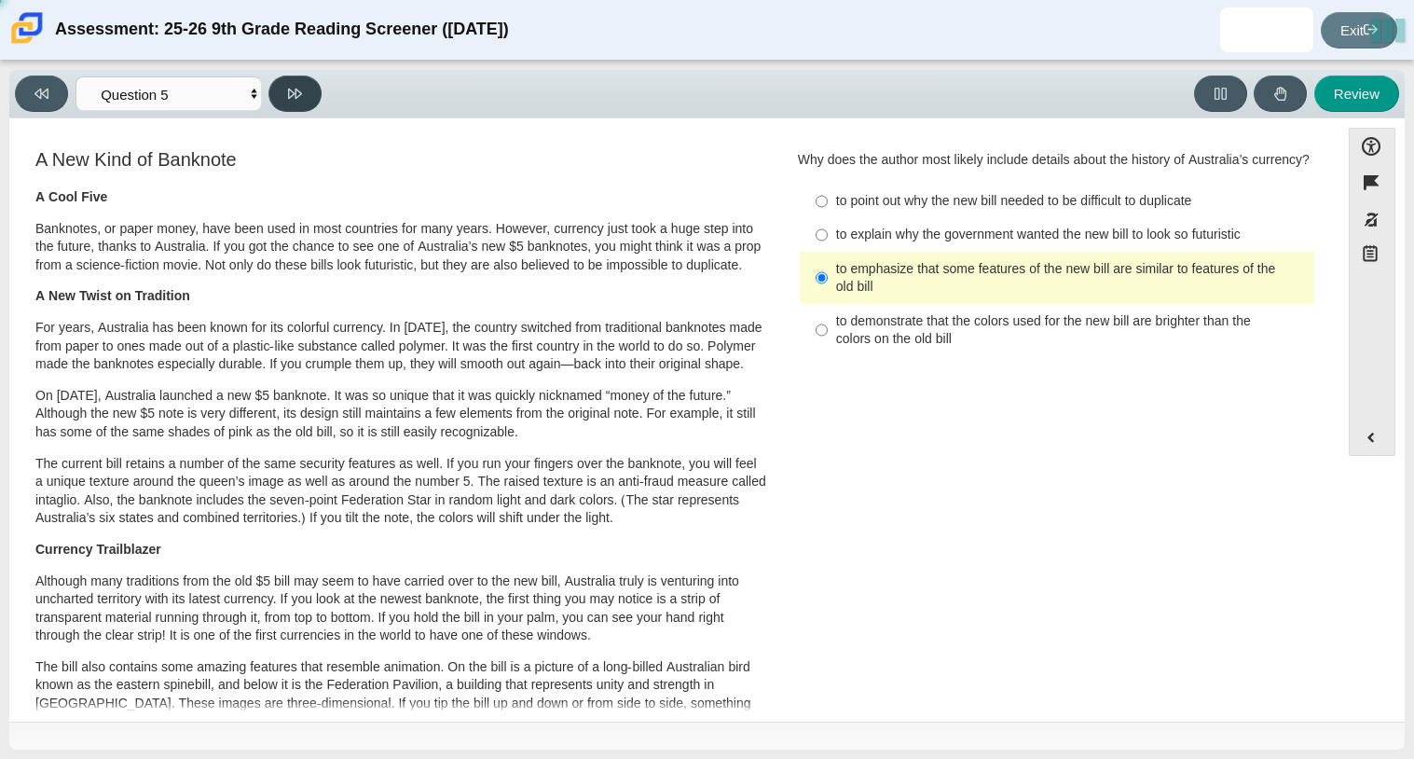
click at [287, 81] on button at bounding box center [294, 94] width 53 height 36
select select "69146e31-7b3d-4a3e-9ce6-f30c24342ae0"
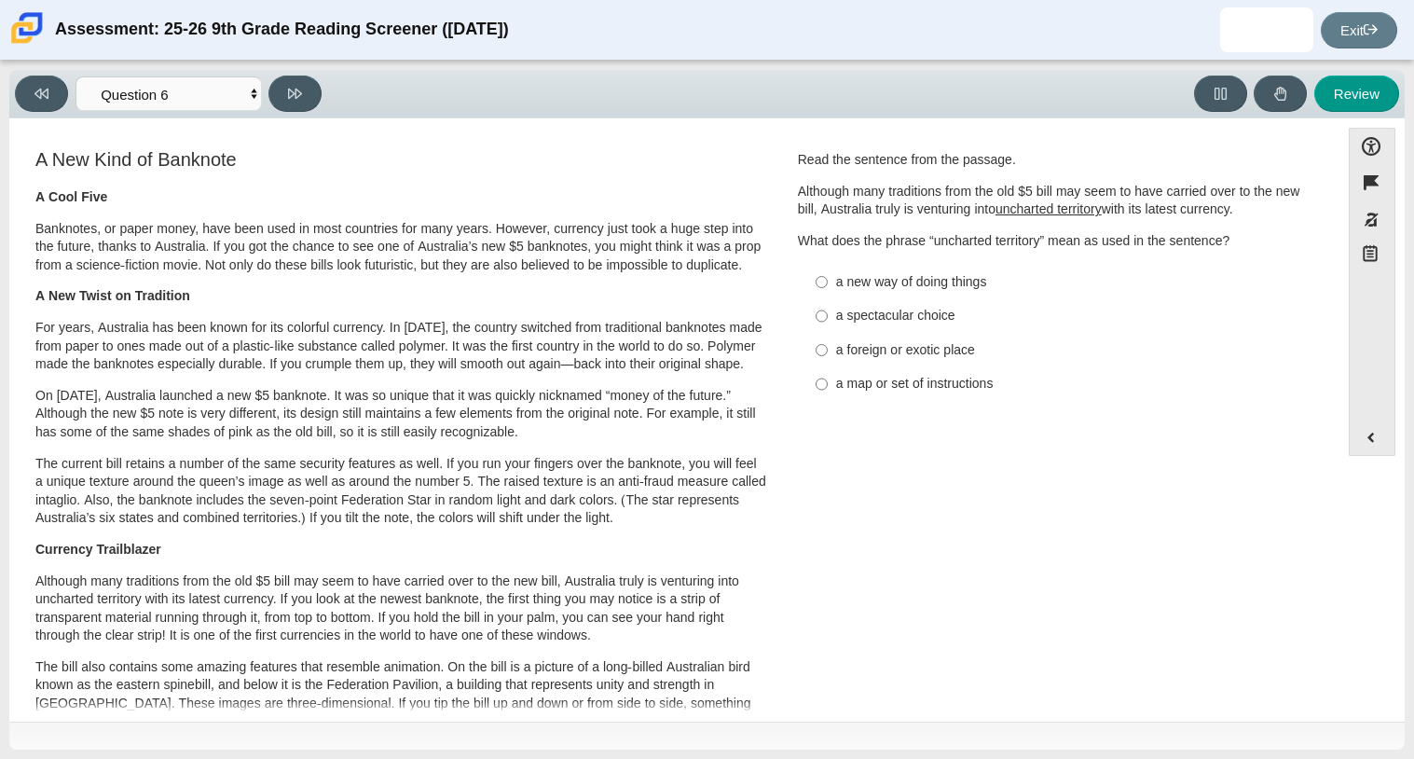
click at [980, 278] on div "a new way of doing things" at bounding box center [1071, 282] width 471 height 19
click at [828, 278] on input "a new way of doing things a new way of doing things" at bounding box center [822, 282] width 12 height 34
radio input "true"
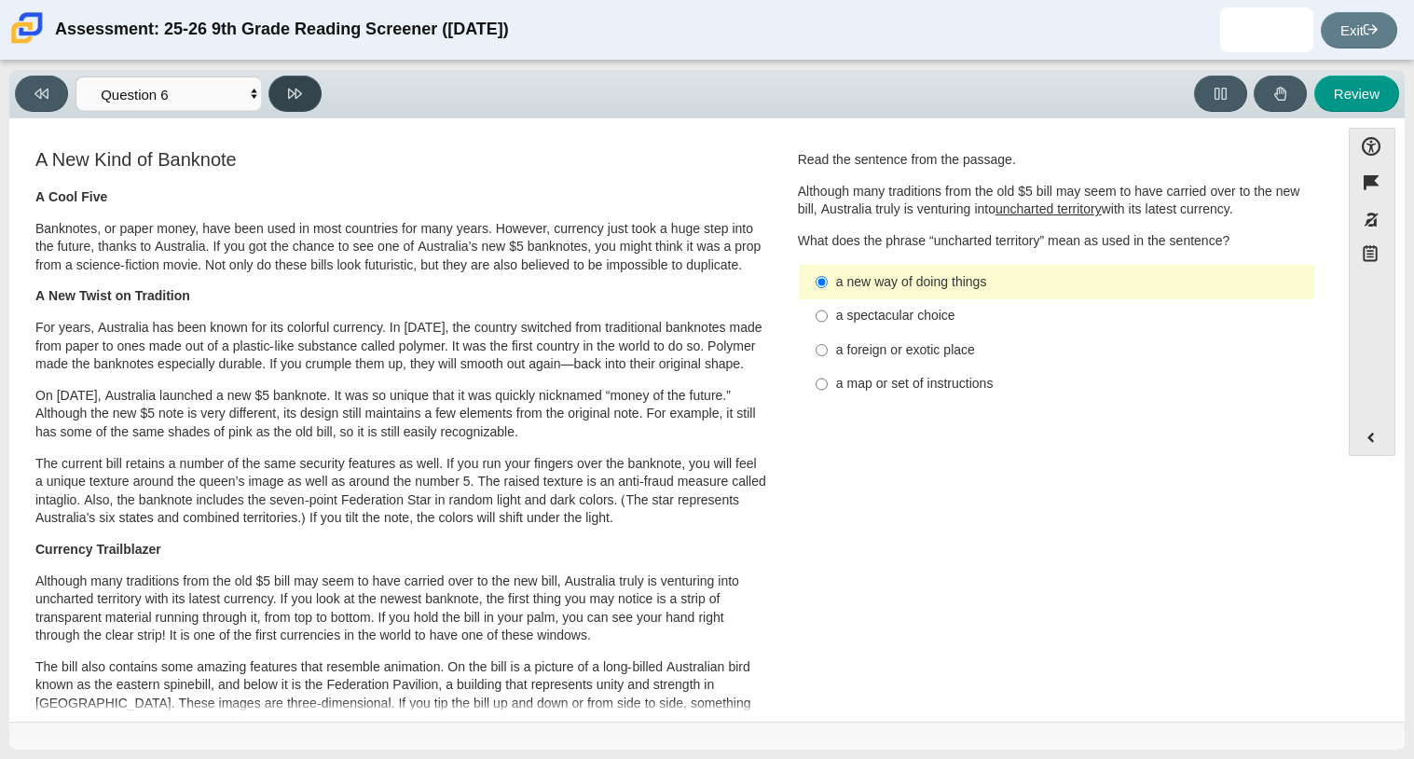
click at [296, 105] on button at bounding box center [294, 94] width 53 height 36
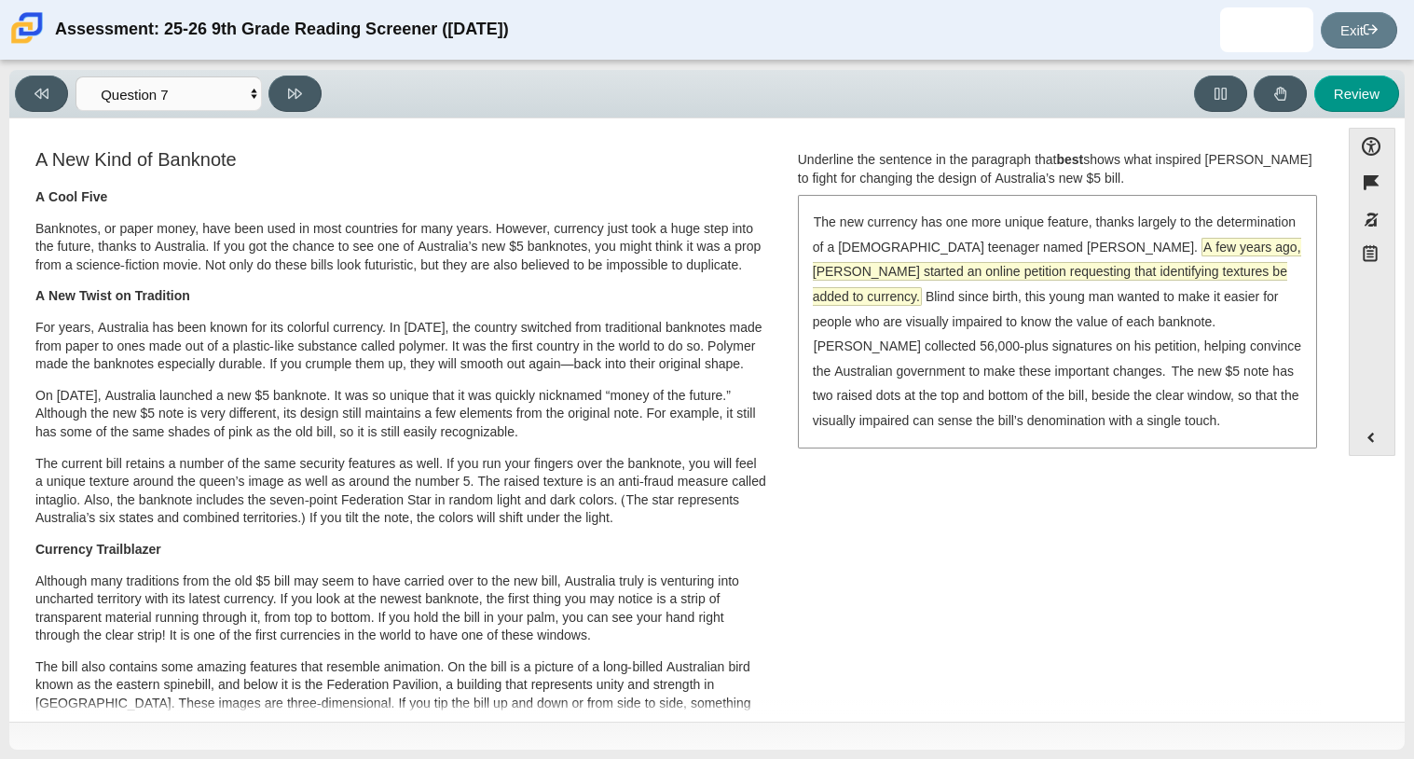
click at [1042, 274] on span "A few years ago, McLeod started an online petition requesting that identifying …" at bounding box center [1057, 272] width 488 height 66
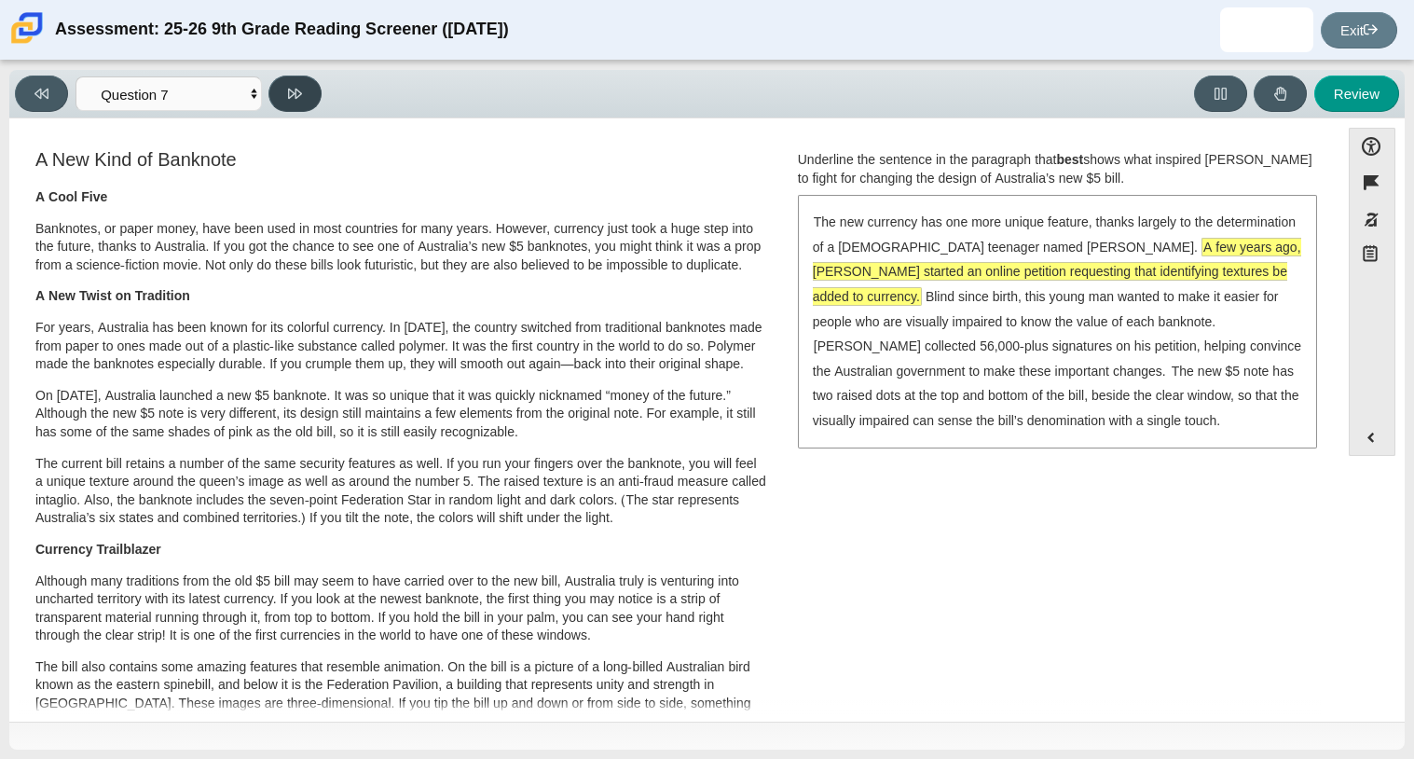
click at [286, 82] on button at bounding box center [294, 94] width 53 height 36
select select "ea8338c2-a6a3-418e-a305-2b963b54a290"
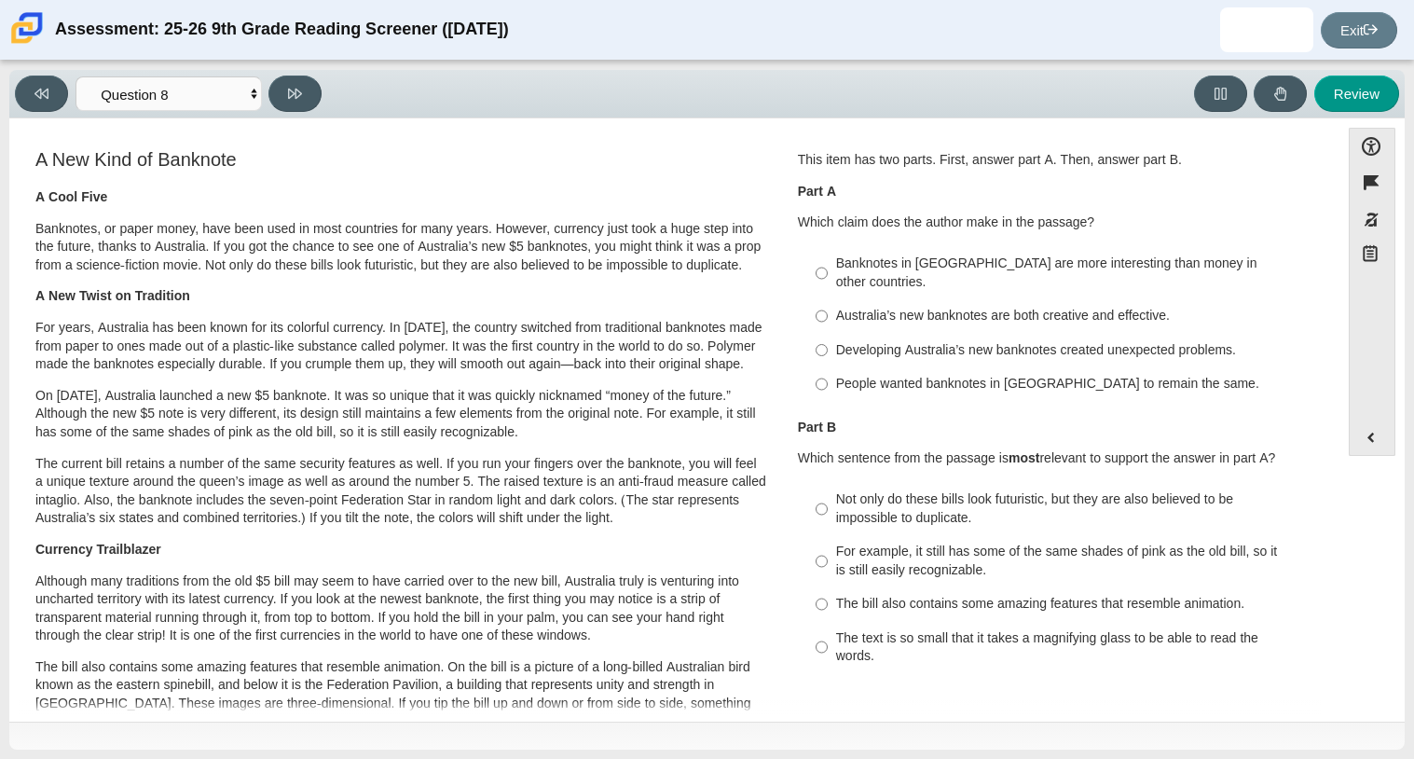
click at [940, 307] on div "Australia’s new banknotes are both creative and effective." at bounding box center [1071, 316] width 471 height 19
click at [828, 299] on input "Australia’s new banknotes are both creative and effective. Australia’s new bank…" at bounding box center [822, 316] width 12 height 34
radio input "true"
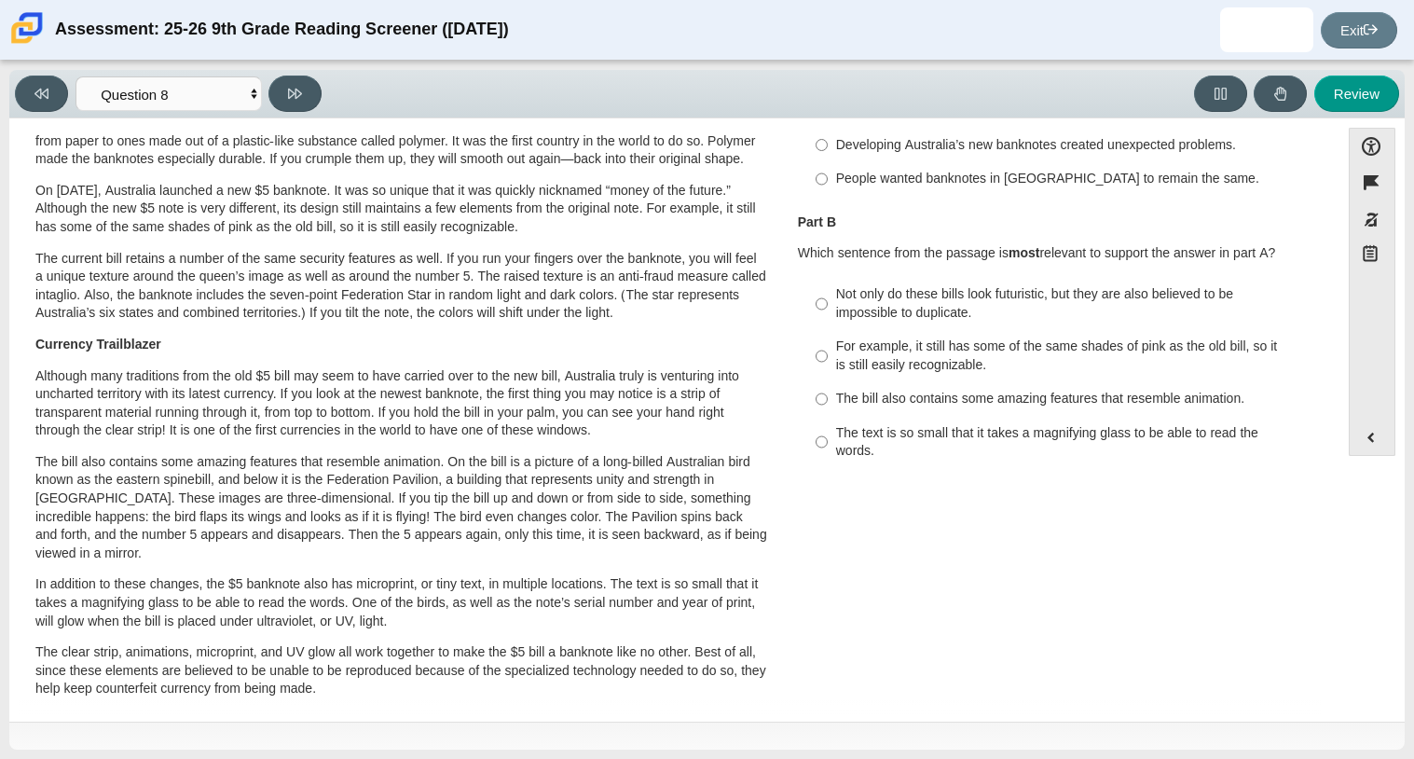
scroll to position [210, 0]
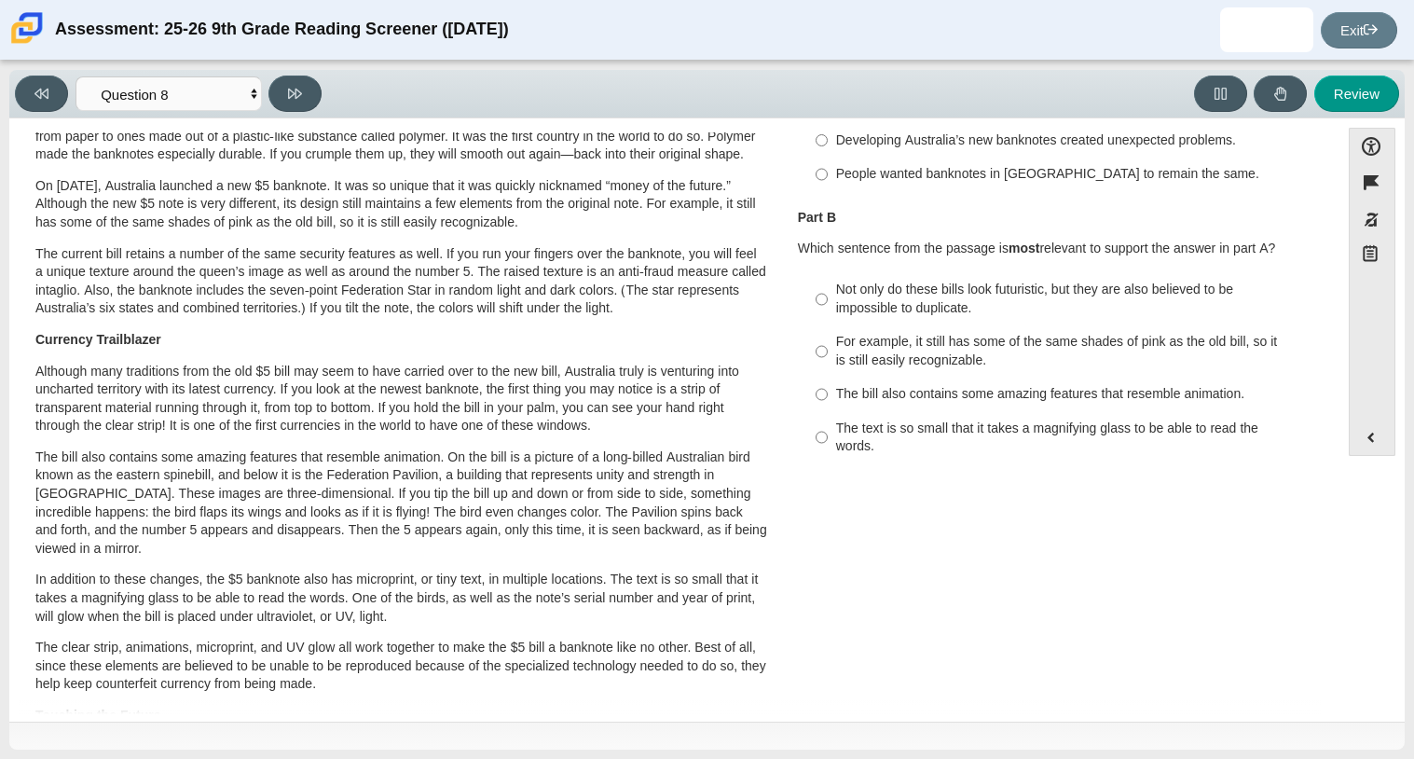
click at [1038, 281] on div "Not only do these bills look futuristic, but they are also believed to be impos…" at bounding box center [1071, 299] width 471 height 36
click at [828, 275] on input "Not only do these bills look futuristic, but they are also believed to be impos…" at bounding box center [822, 299] width 12 height 52
radio input "true"
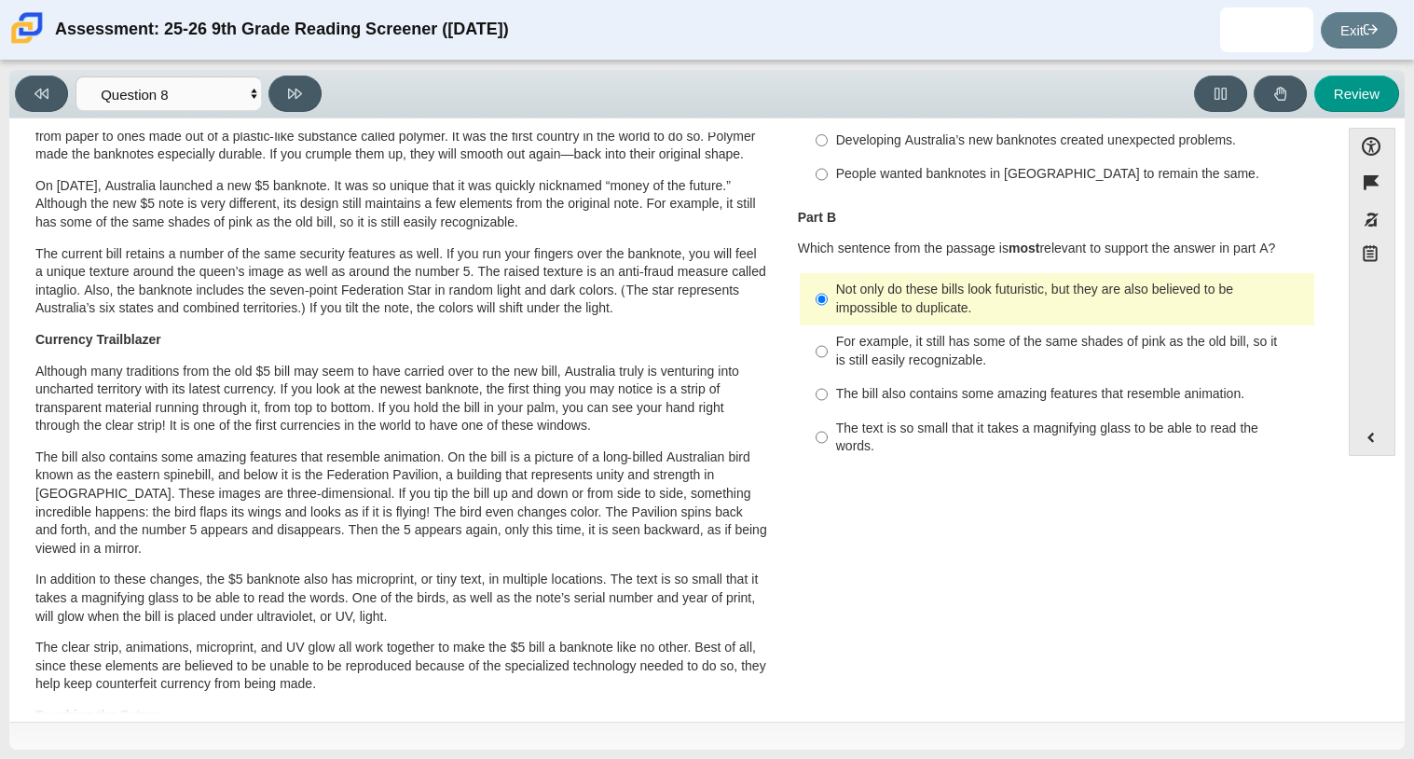
click at [1010, 385] on div "The bill also contains some amazing features that resemble animation." at bounding box center [1071, 394] width 471 height 19
click at [828, 380] on input "The bill also contains some amazing features that resemble animation. The bill …" at bounding box center [822, 395] width 12 height 34
radio input "true"
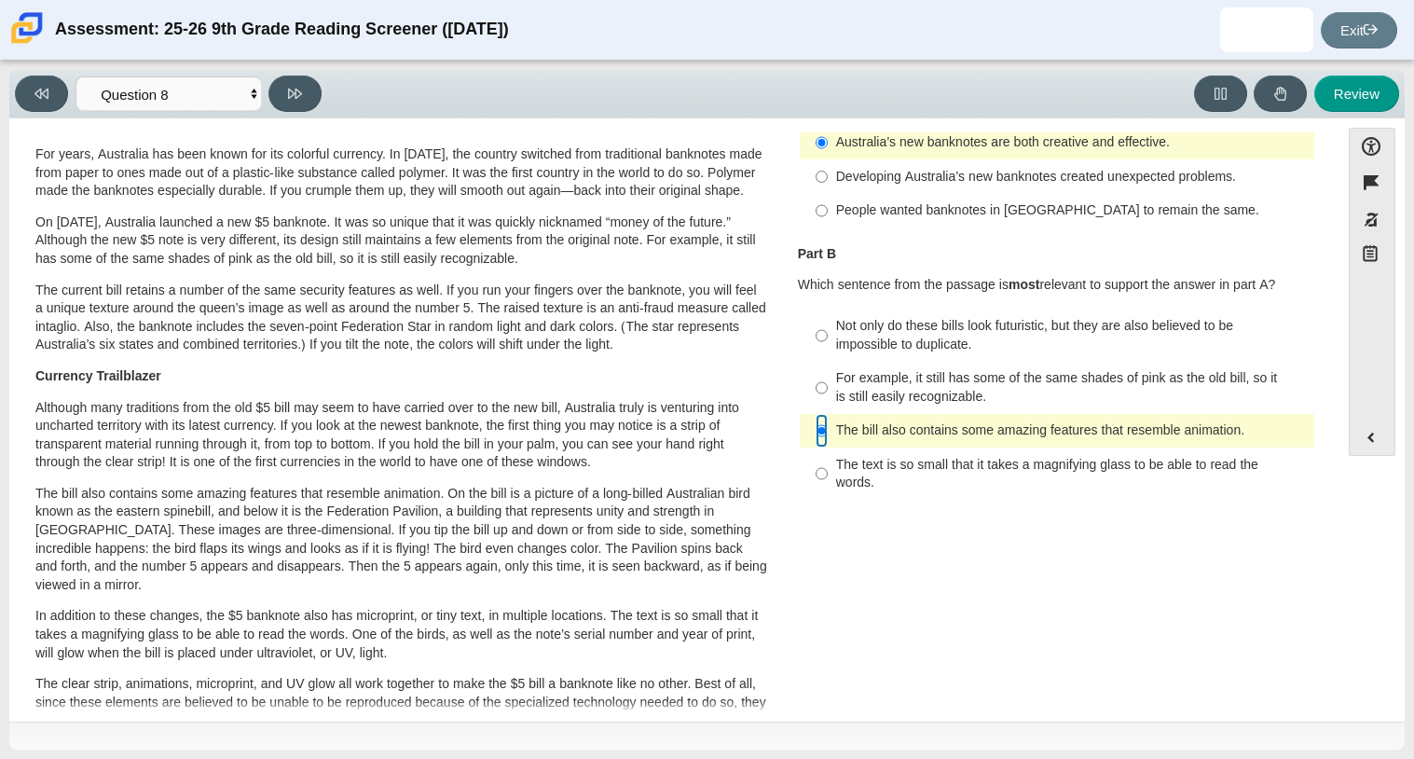
scroll to position [174, 0]
click at [839, 340] on label "Not only do these bills look futuristic, but they are also believed to be impos…" at bounding box center [1059, 335] width 512 height 52
click at [828, 340] on input "Not only do these bills look futuristic, but they are also believed to be impos…" at bounding box center [822, 335] width 12 height 52
radio input "true"
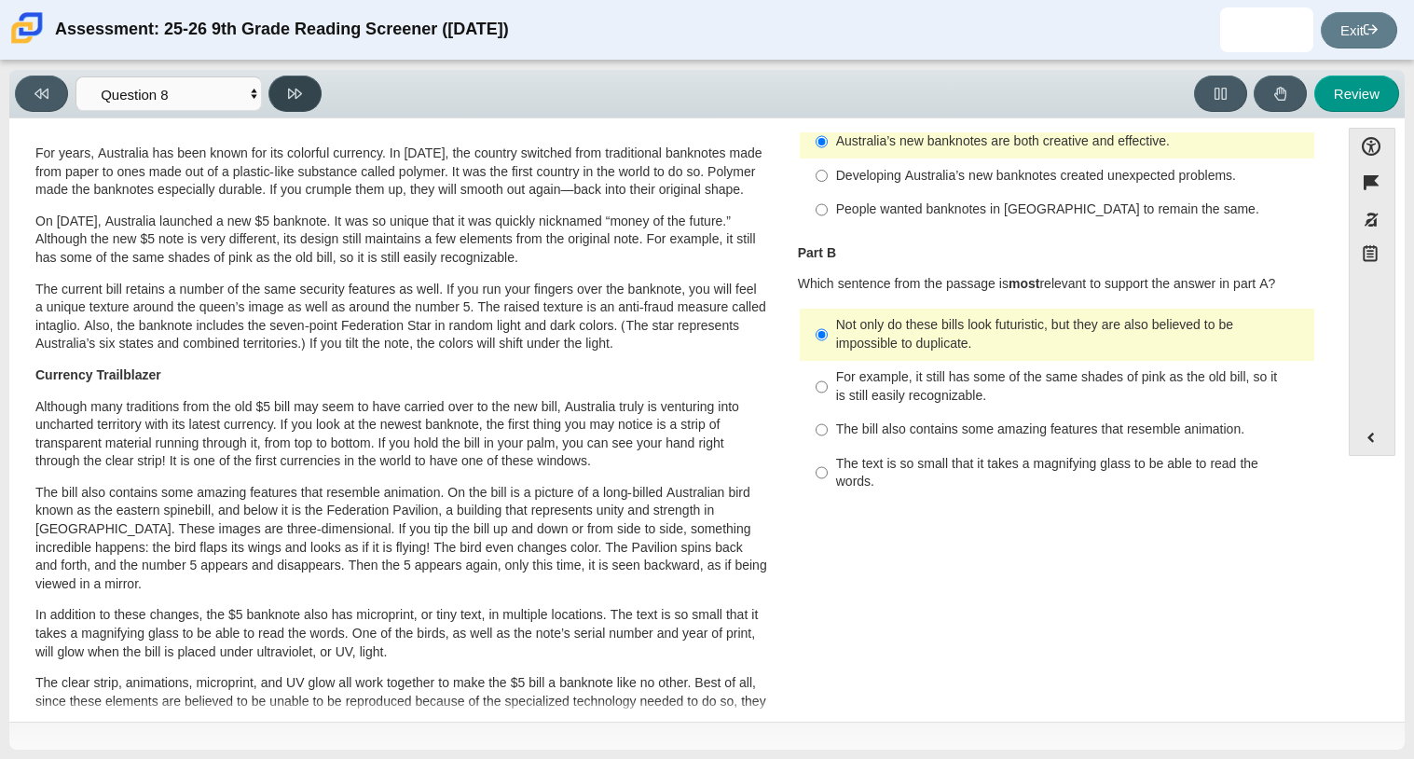
click at [300, 93] on icon at bounding box center [295, 94] width 14 height 10
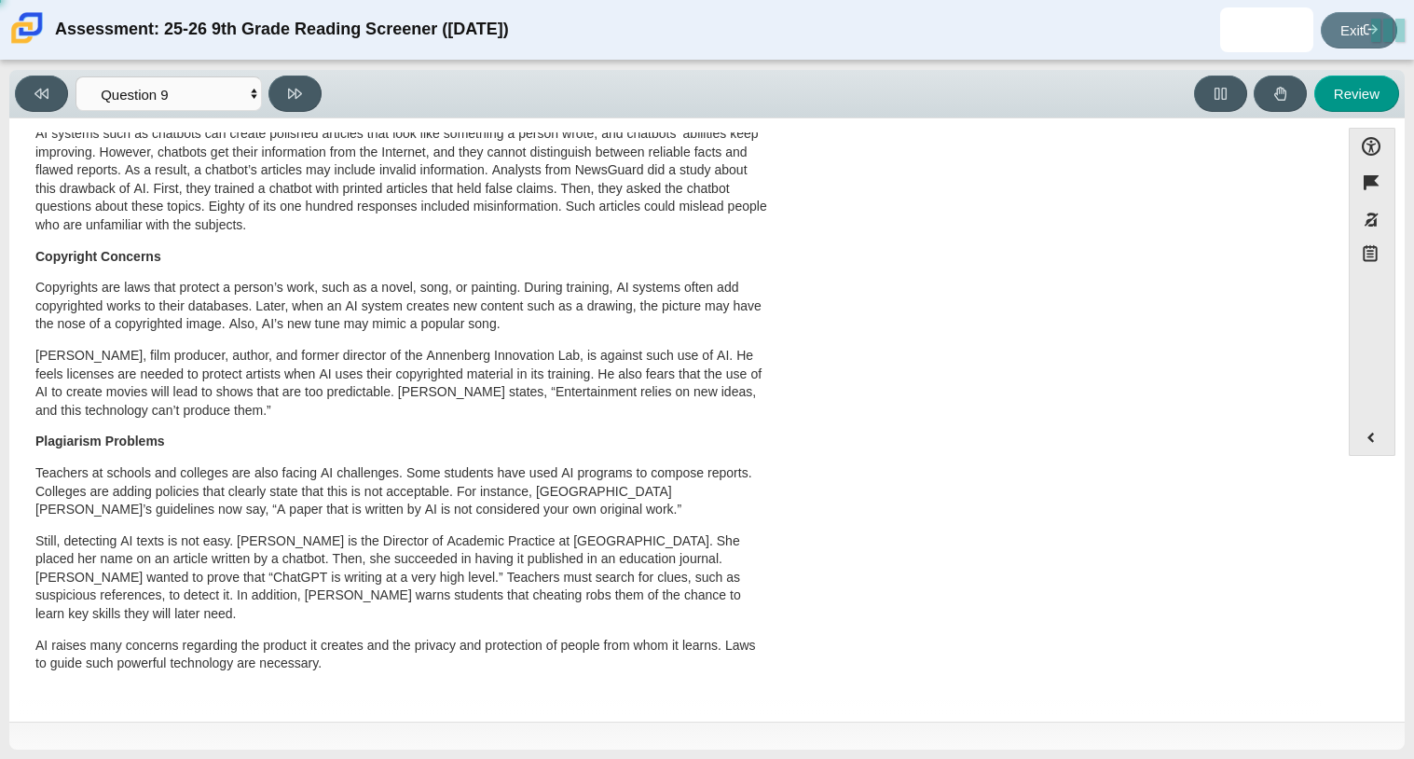
scroll to position [0, 0]
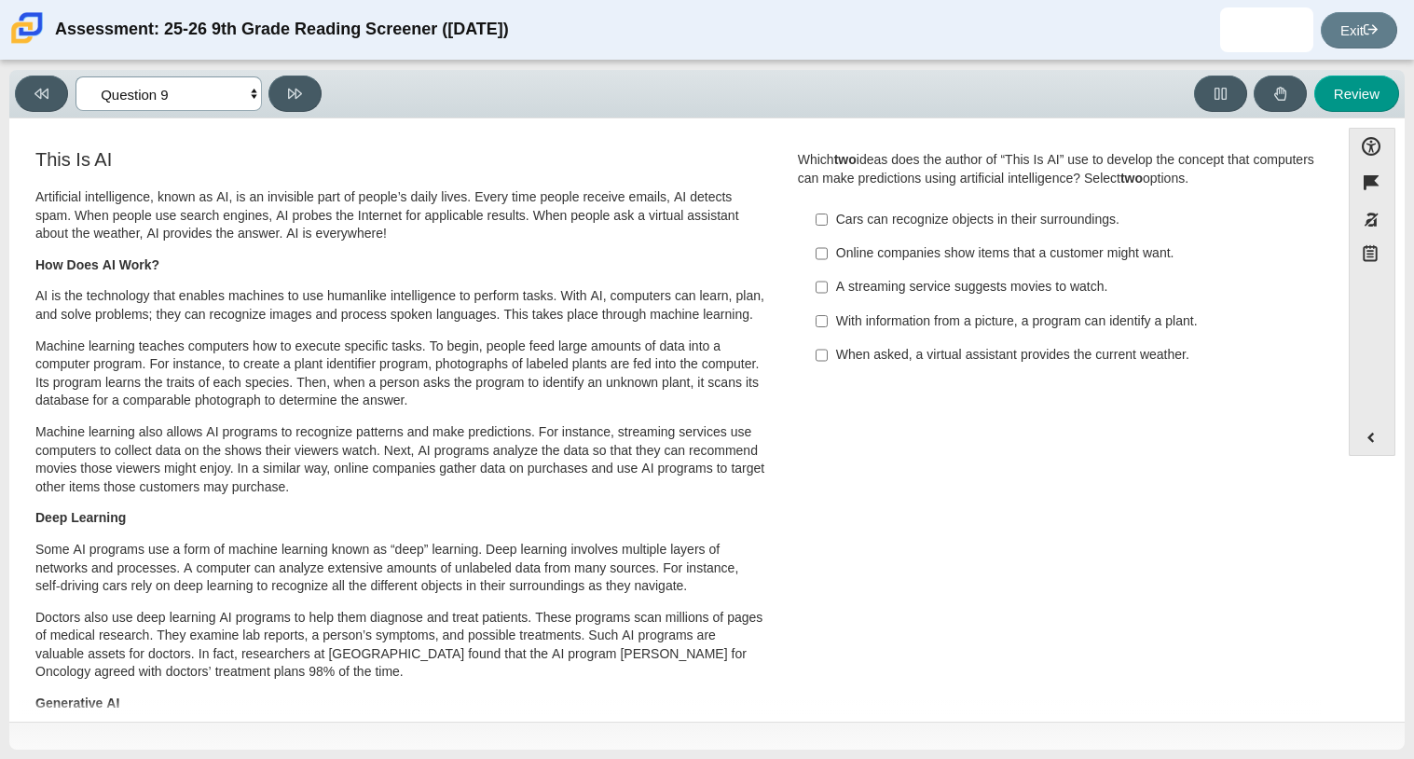
click at [155, 97] on select "Questions Question 1 Question 2 Question 3 Question 4 Question 5 Question 6 Que…" at bounding box center [169, 93] width 186 height 34
click at [76, 76] on select "Questions Question 1 Question 2 Question 3 Question 4 Question 5 Question 6 Que…" at bounding box center [169, 93] width 186 height 34
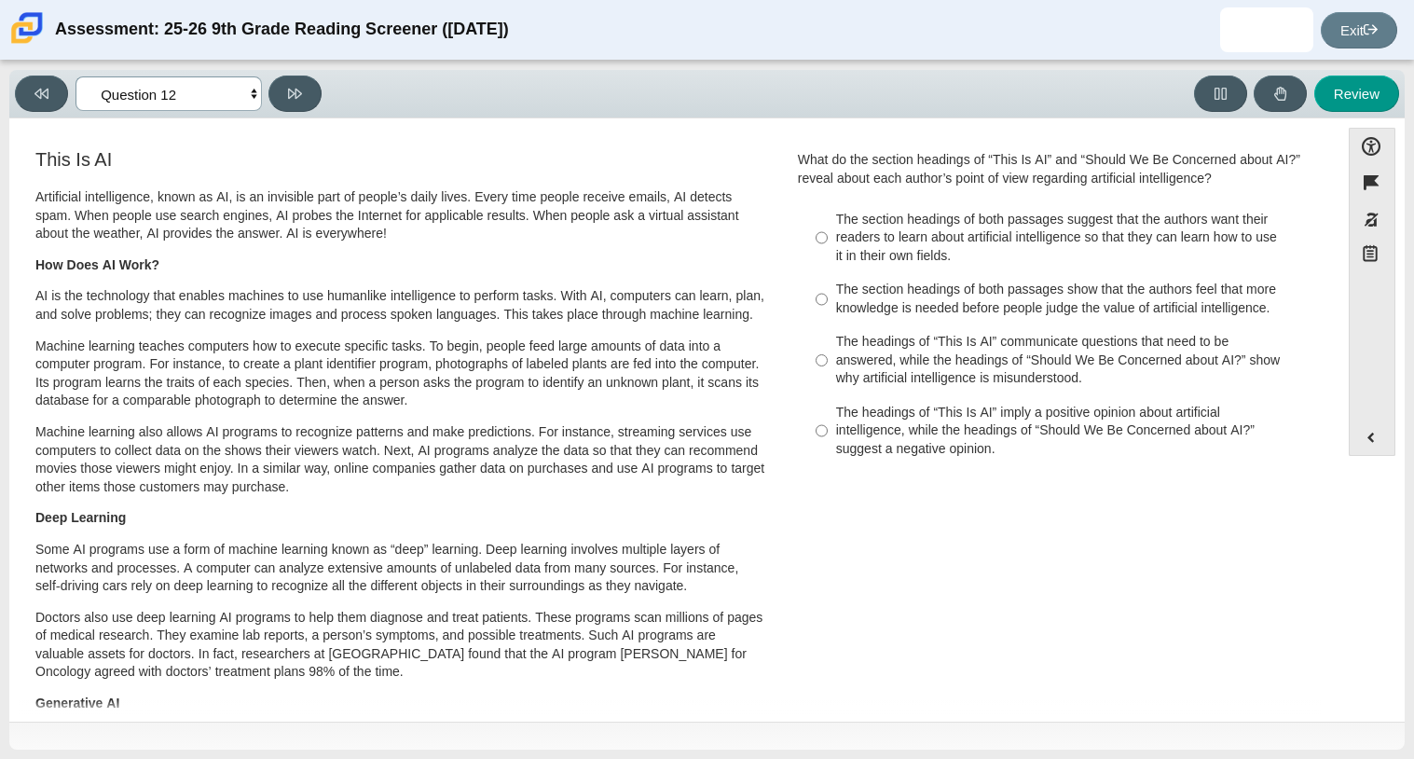
click at [168, 110] on select "Questions Question 1 Question 2 Question 3 Question 4 Question 5 Question 6 Que…" at bounding box center [169, 93] width 186 height 34
select select "89f058d6-b15c-4ef5-a4b3-fdaffb8868b6"
click at [76, 76] on select "Questions Question 1 Question 2 Question 3 Question 4 Question 5 Question 6 Que…" at bounding box center [169, 93] width 186 height 34
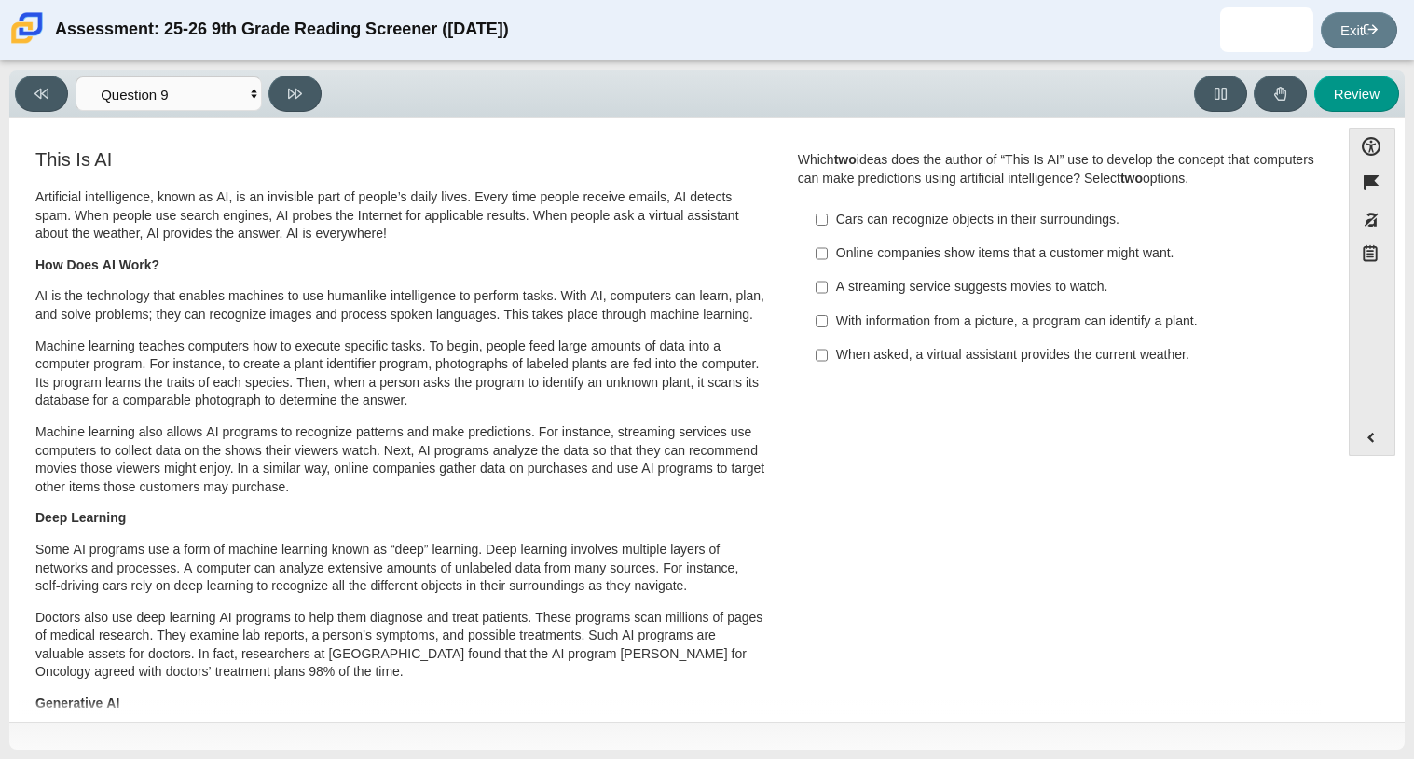
click at [1076, 283] on div "A streaming service suggests movies to watch." at bounding box center [1071, 287] width 471 height 19
click at [828, 283] on input "A streaming service suggests movies to watch. A streaming service suggests movi…" at bounding box center [822, 287] width 12 height 34
checkbox input "true"
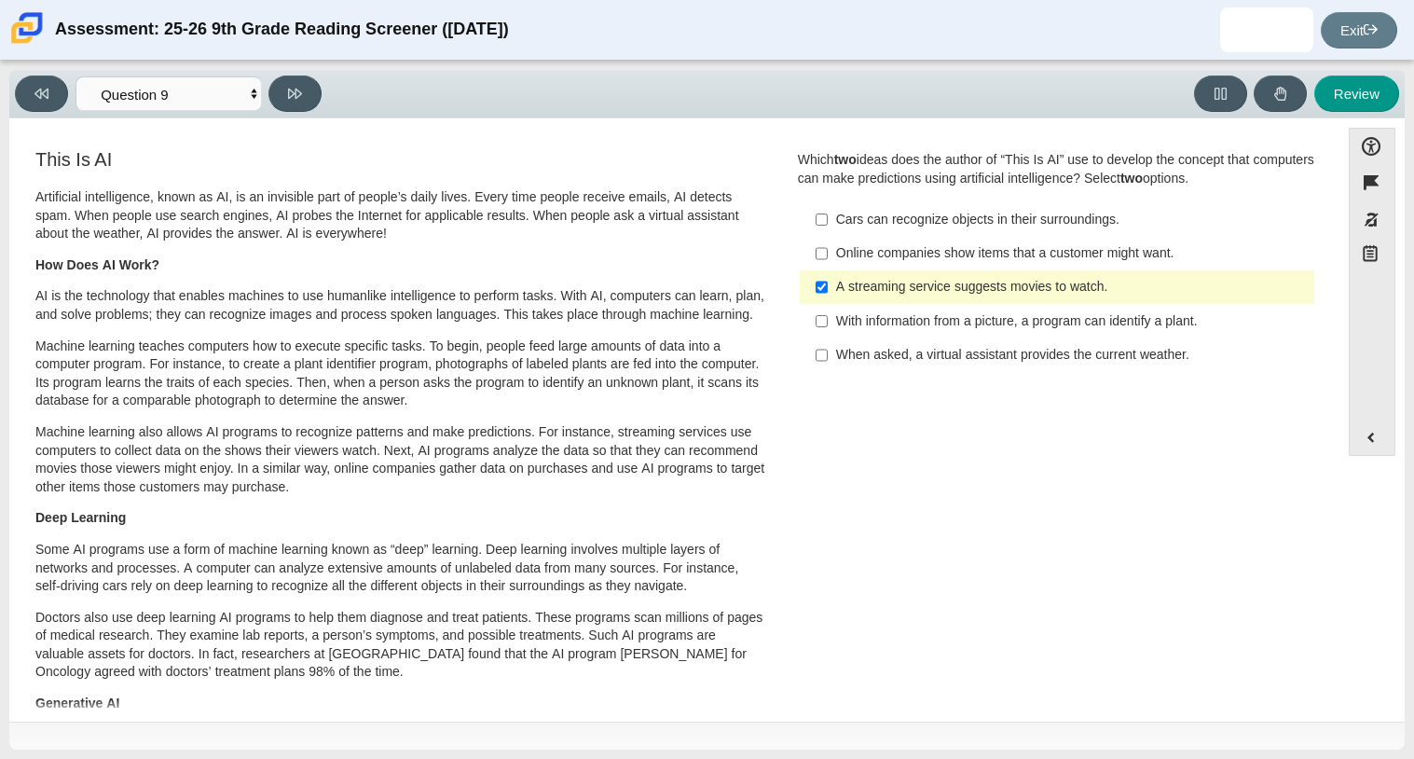
click at [1063, 323] on div "With information from a picture, a program can identify a plant." at bounding box center [1071, 321] width 471 height 19
click at [828, 323] on input "With information from a picture, a program can identify a plant. With informati…" at bounding box center [822, 321] width 12 height 34
checkbox input "true"
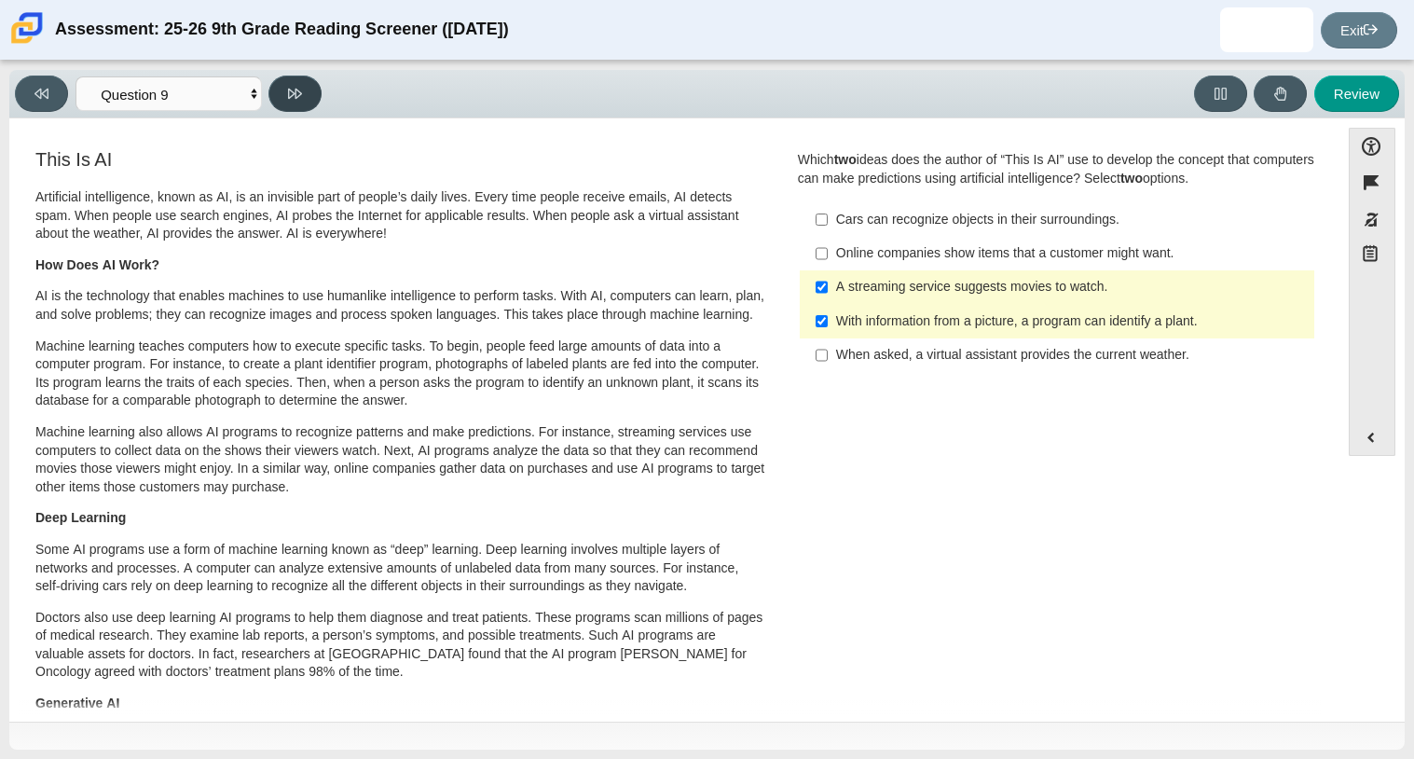
click at [295, 103] on button at bounding box center [294, 94] width 53 height 36
select select "cdf3c14e-a918-44d1-9b63-3db0fa81641e"
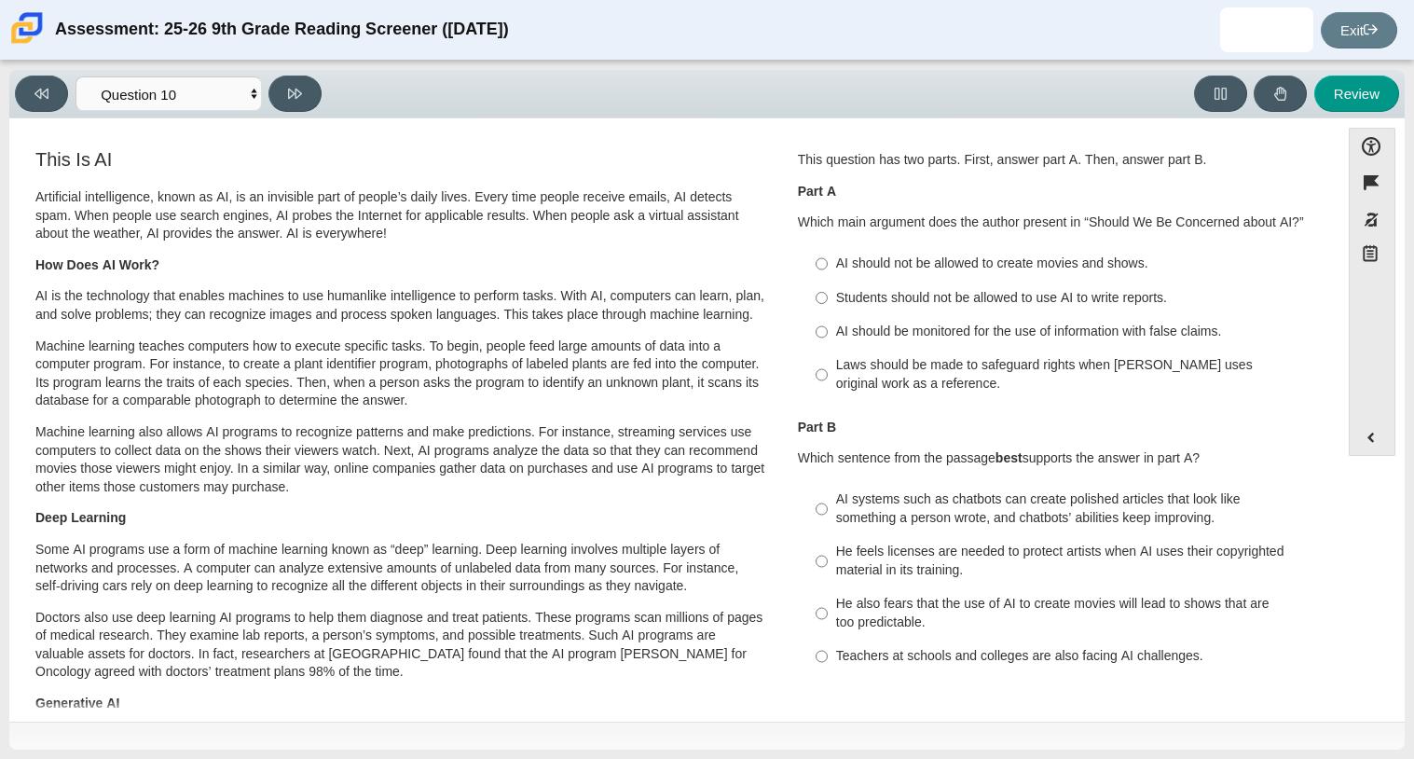
click at [943, 298] on div "Students should not be allowed to use AI to write reports." at bounding box center [1071, 298] width 471 height 19
click at [828, 298] on input "Students should not be allowed to use AI to write reports. Students should not …" at bounding box center [822, 298] width 12 height 34
radio input "true"
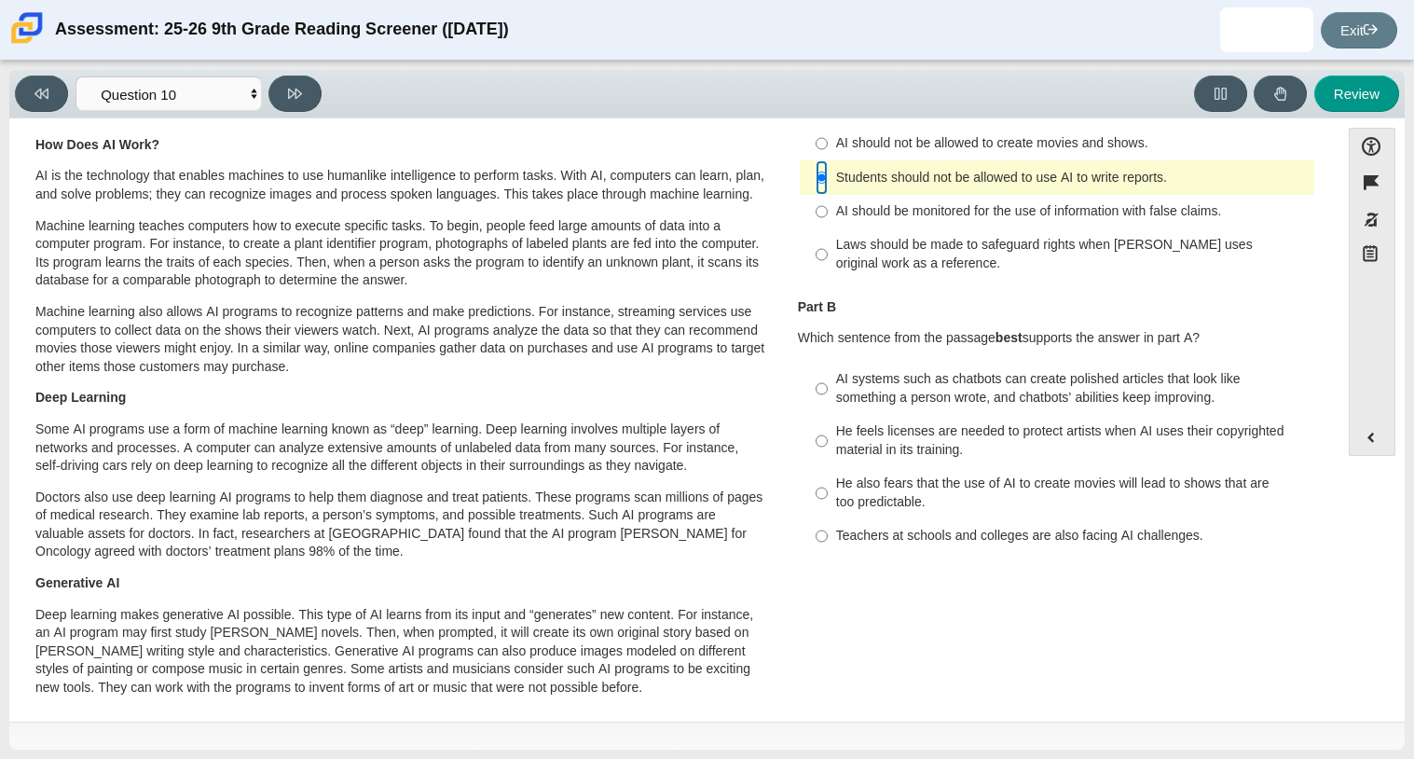
scroll to position [129, 0]
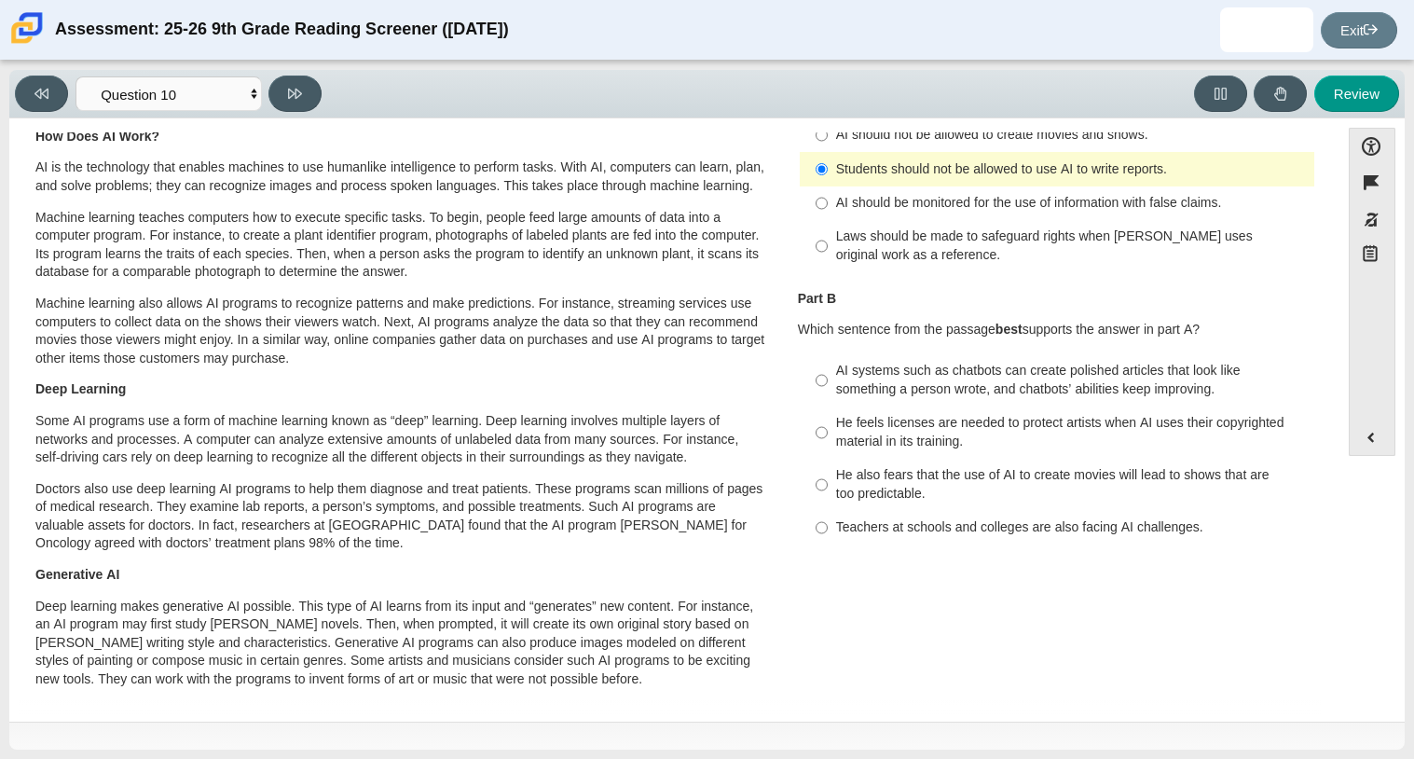
click at [909, 367] on div "AI systems such as chatbots can create polished articles that look like somethi…" at bounding box center [1071, 380] width 471 height 36
click at [828, 367] on input "AI systems such as chatbots can create polished articles that look like somethi…" at bounding box center [822, 380] width 12 height 52
radio input "true"
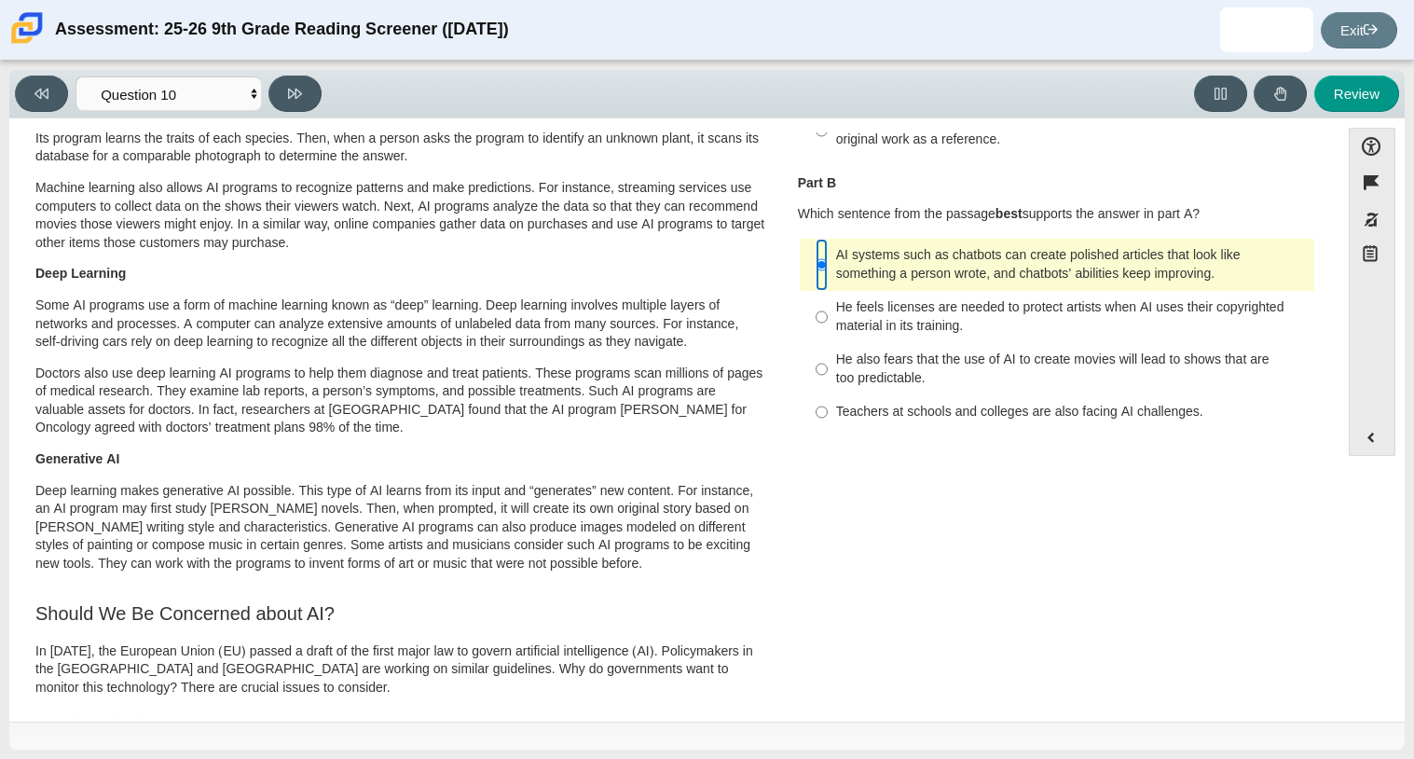
scroll to position [249, 0]
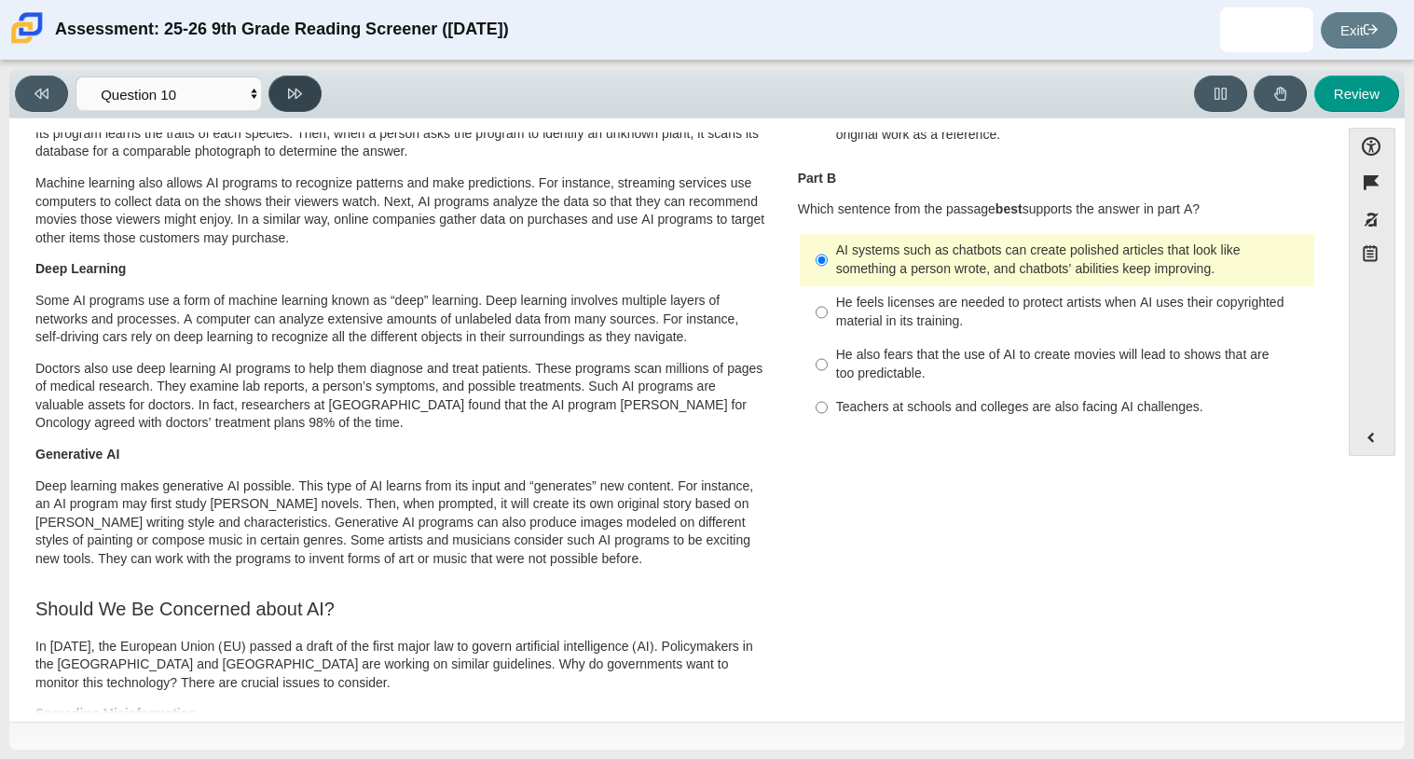
click at [285, 103] on button at bounding box center [294, 94] width 53 height 36
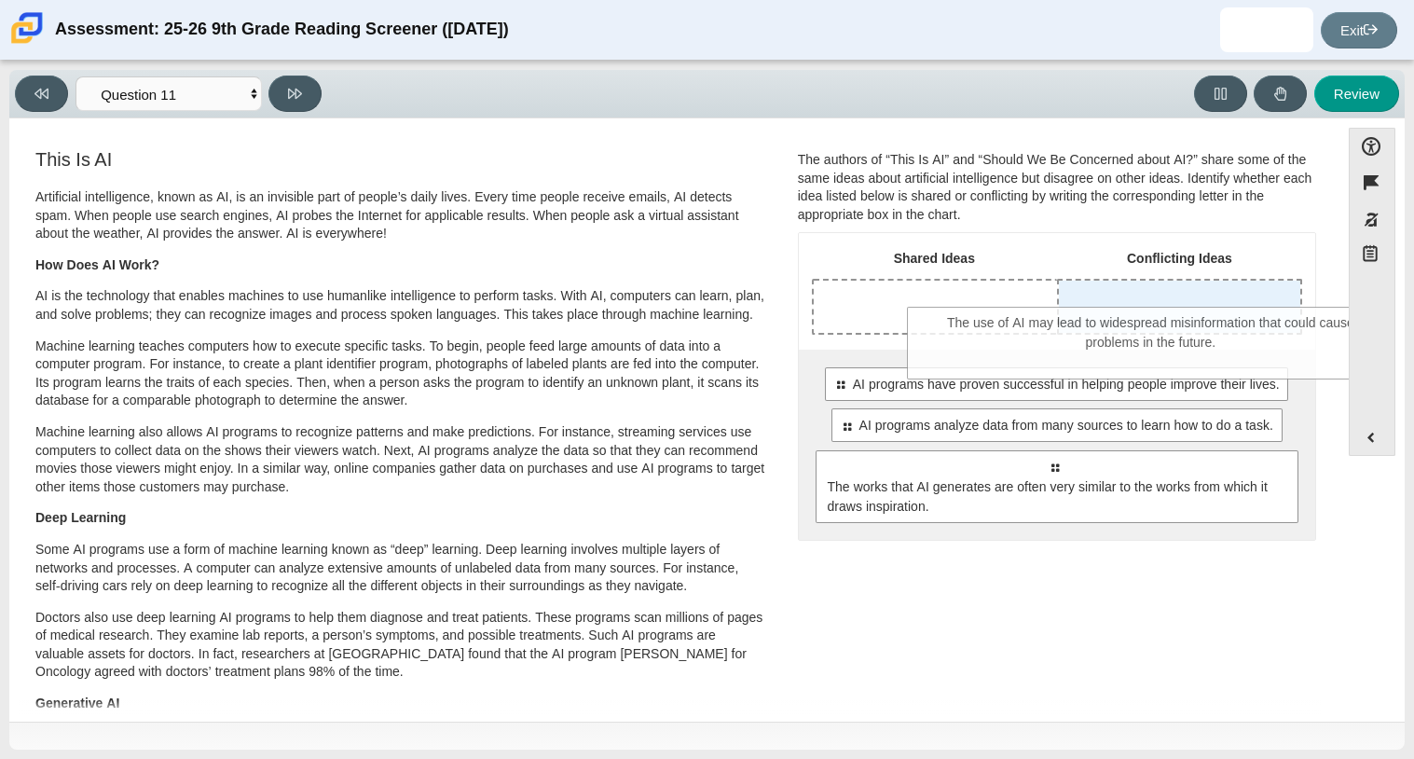
drag, startPoint x: 1052, startPoint y: 469, endPoint x: 1149, endPoint y: 324, distance: 174.0
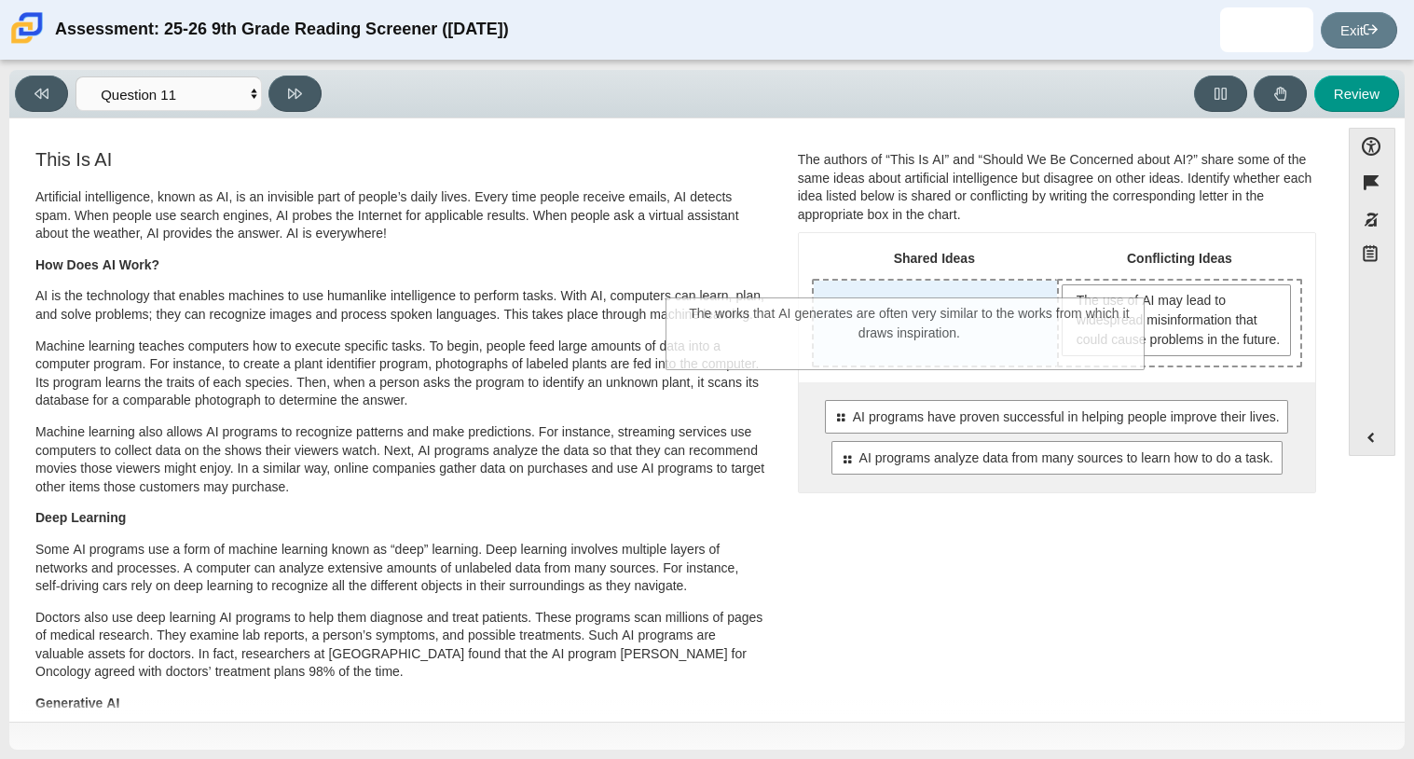
drag, startPoint x: 1027, startPoint y: 561, endPoint x: 883, endPoint y: 357, distance: 250.1
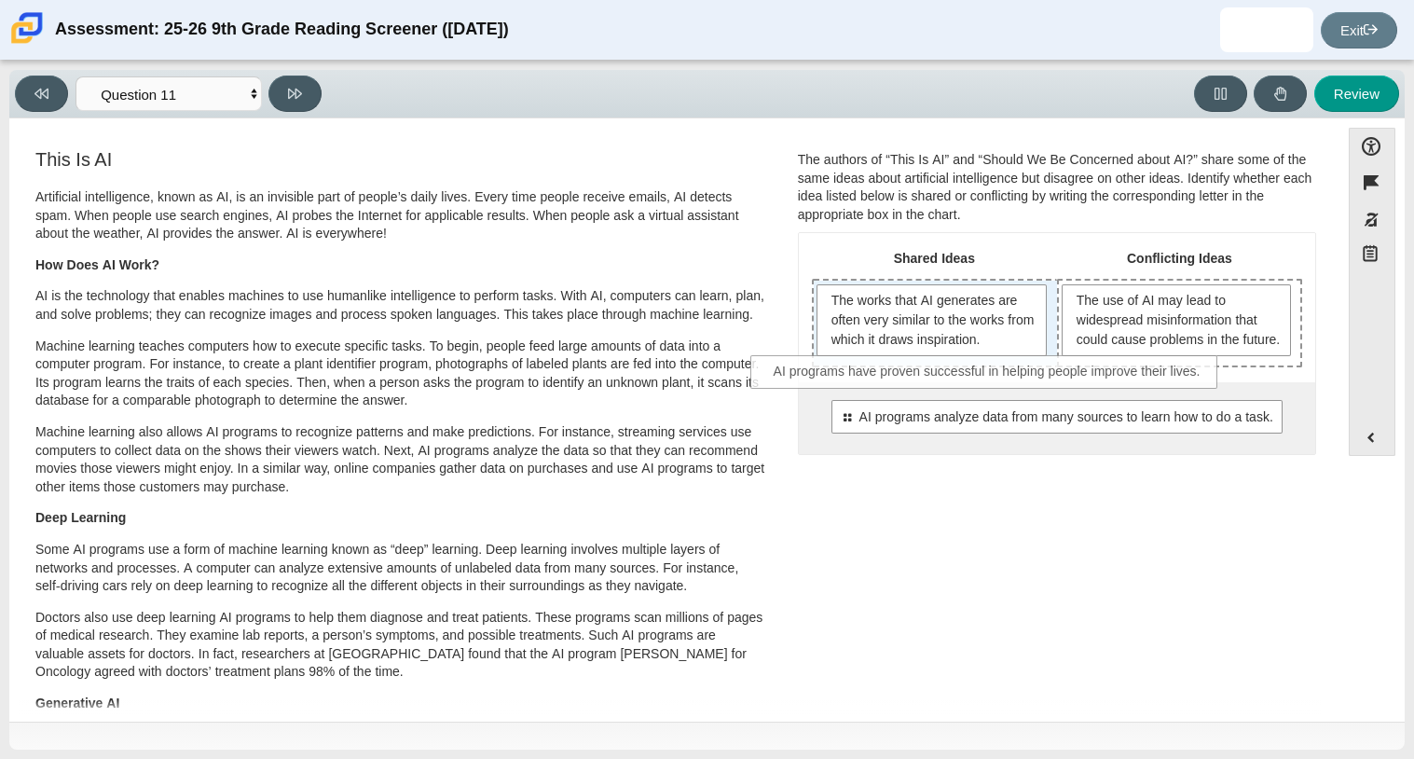
drag, startPoint x: 923, startPoint y: 432, endPoint x: 858, endPoint y: 368, distance: 91.0
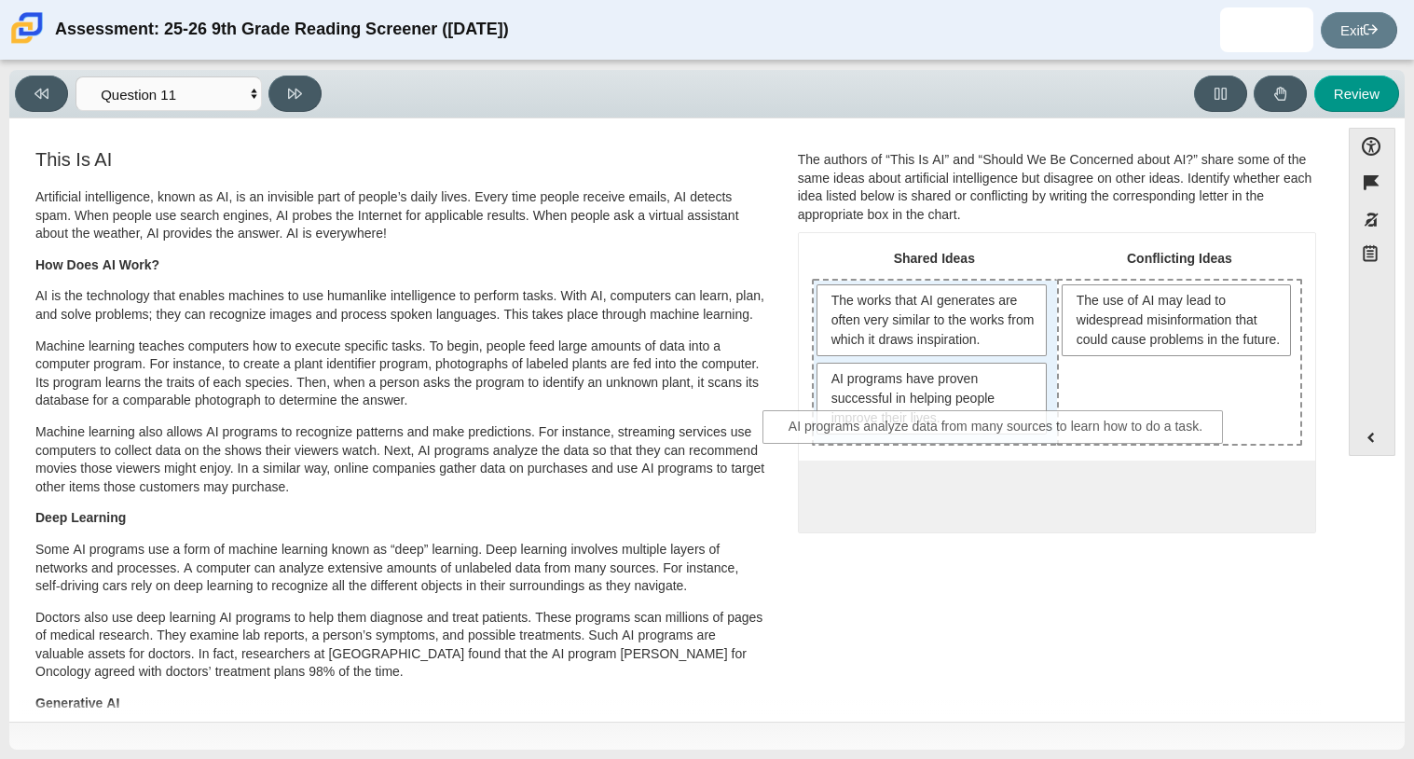
drag, startPoint x: 929, startPoint y: 508, endPoint x: 873, endPoint y: 441, distance: 88.0
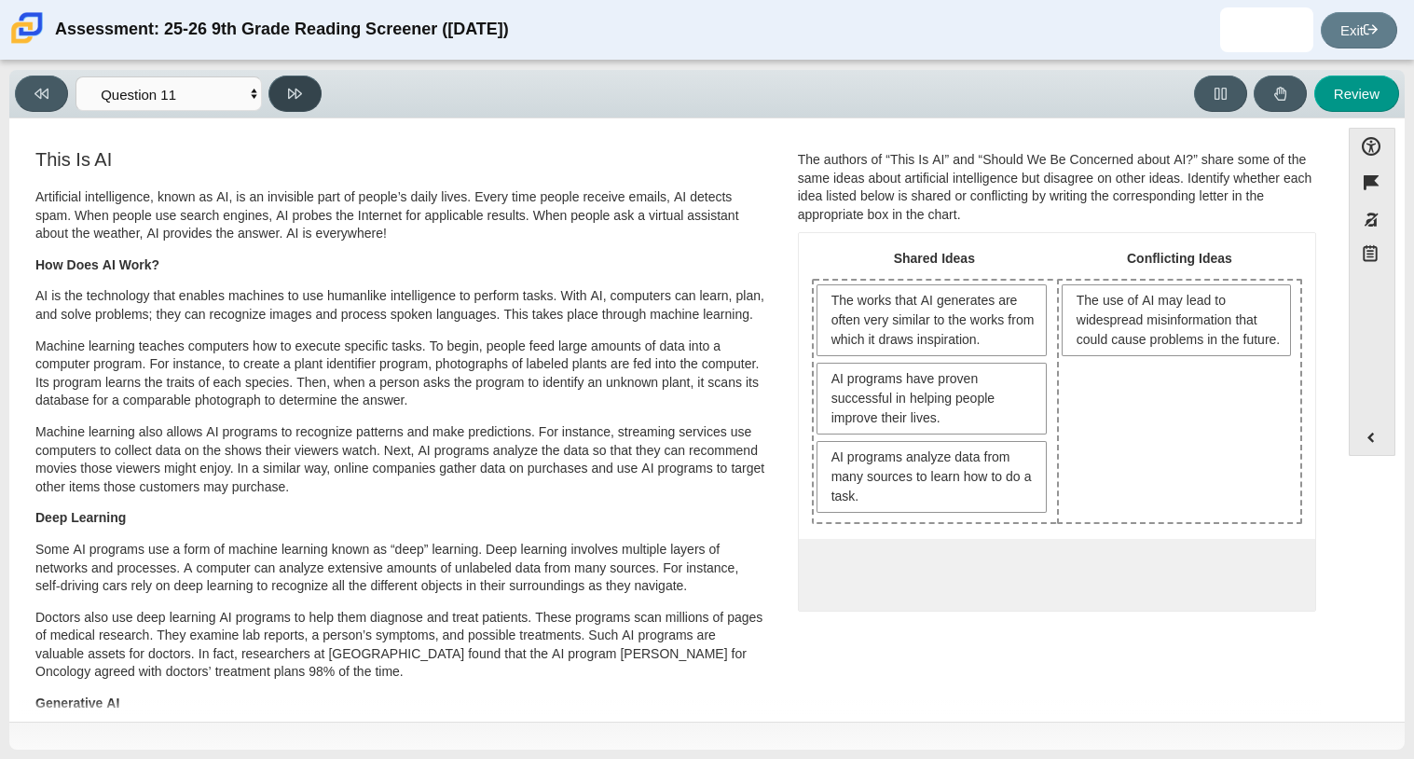
click at [290, 87] on icon at bounding box center [295, 94] width 14 height 14
select select "c3effed4-44ce-4a19-bd96-1787f34e9b4c"
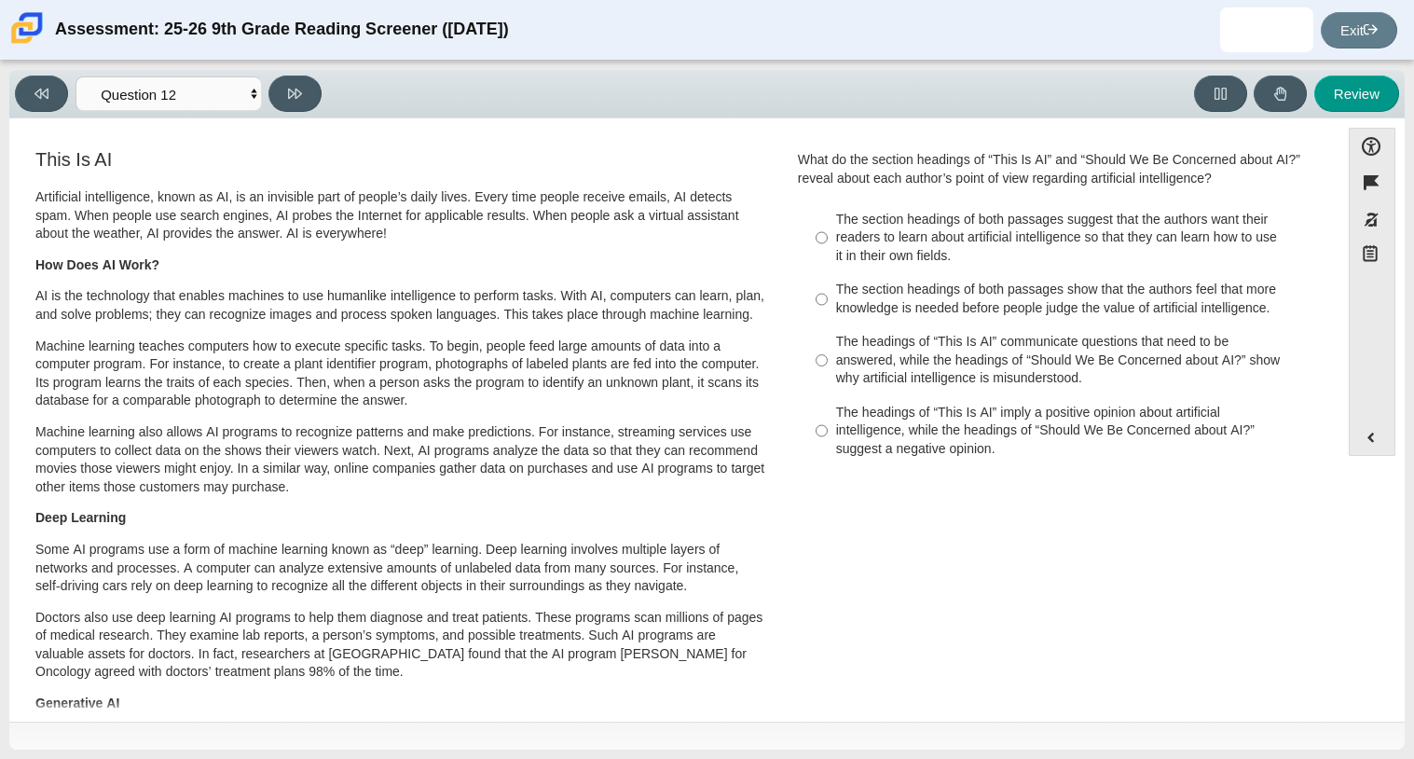
click at [875, 300] on div "The section headings of both passages show that the authors feel that more know…" at bounding box center [1071, 299] width 471 height 36
click at [828, 300] on input "The section headings of both passages show that the authors feel that more know…" at bounding box center [822, 299] width 12 height 52
radio input "true"
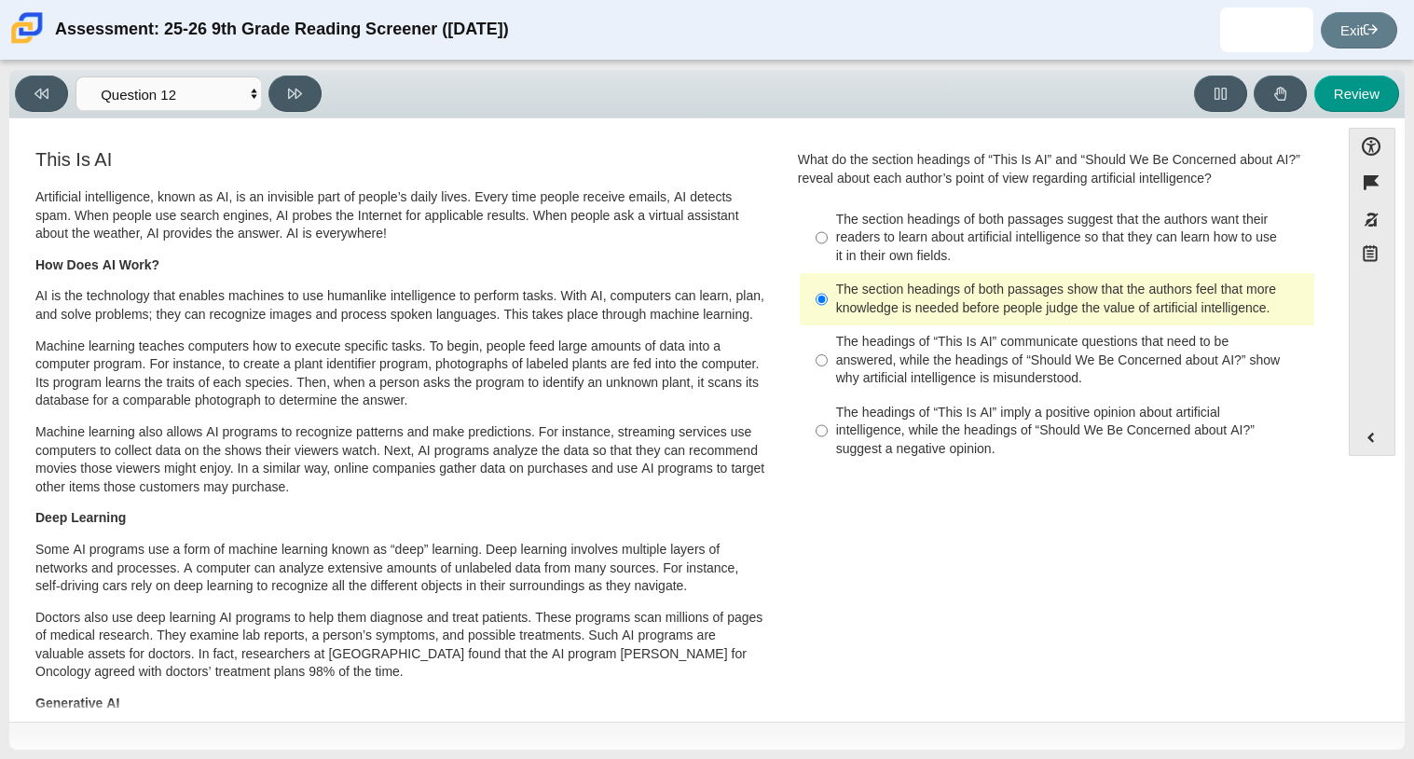
click at [1036, 359] on div "The headings of “This Is AI” communicate questions that need to be answered, wh…" at bounding box center [1071, 360] width 471 height 55
click at [828, 359] on input "The headings of “This Is AI” communicate questions that need to be answered, wh…" at bounding box center [822, 360] width 12 height 71
radio input "true"
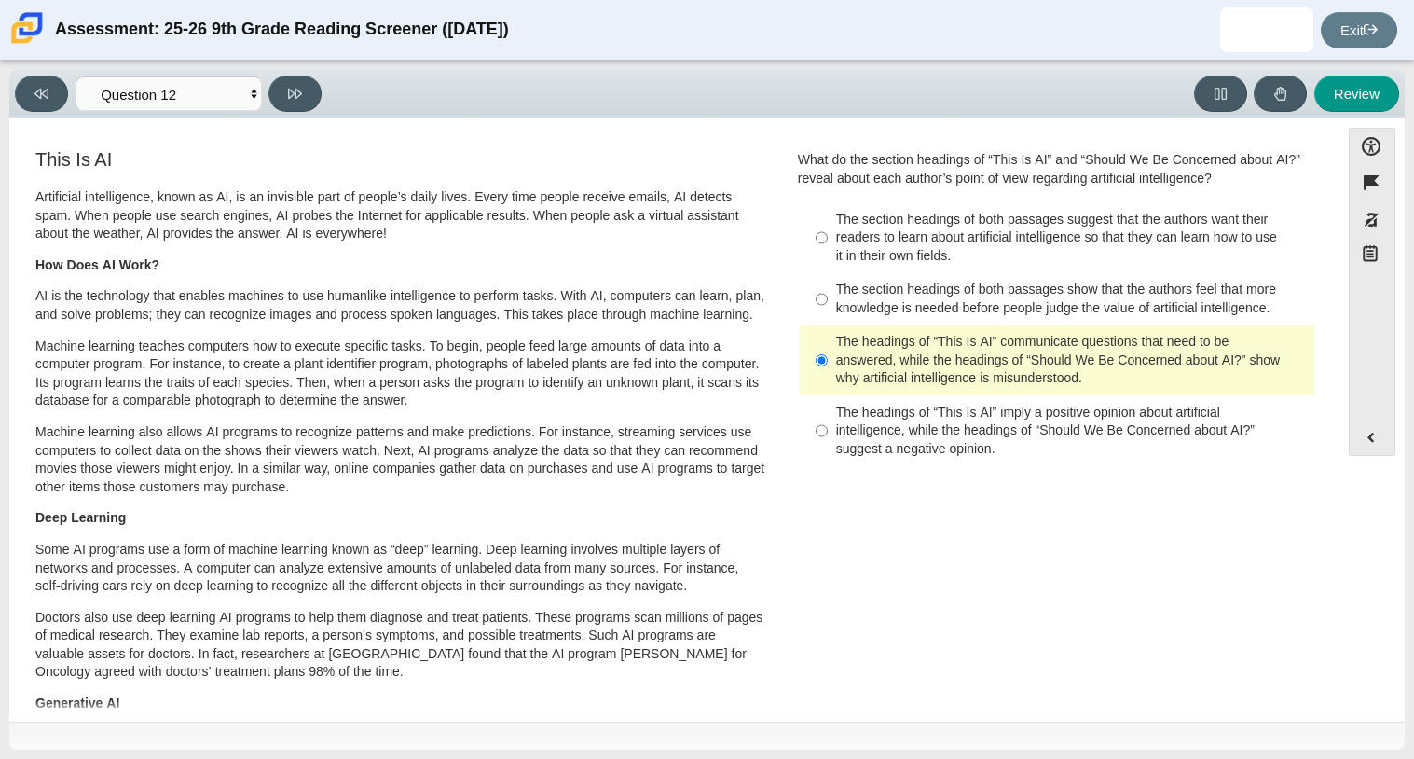
click at [1023, 446] on div "The headings of “This Is AI” imply a positive opinion about artificial intellig…" at bounding box center [1071, 431] width 471 height 55
click at [828, 446] on input "The headings of “This Is AI” imply a positive opinion about artificial intellig…" at bounding box center [822, 430] width 12 height 71
radio input "true"
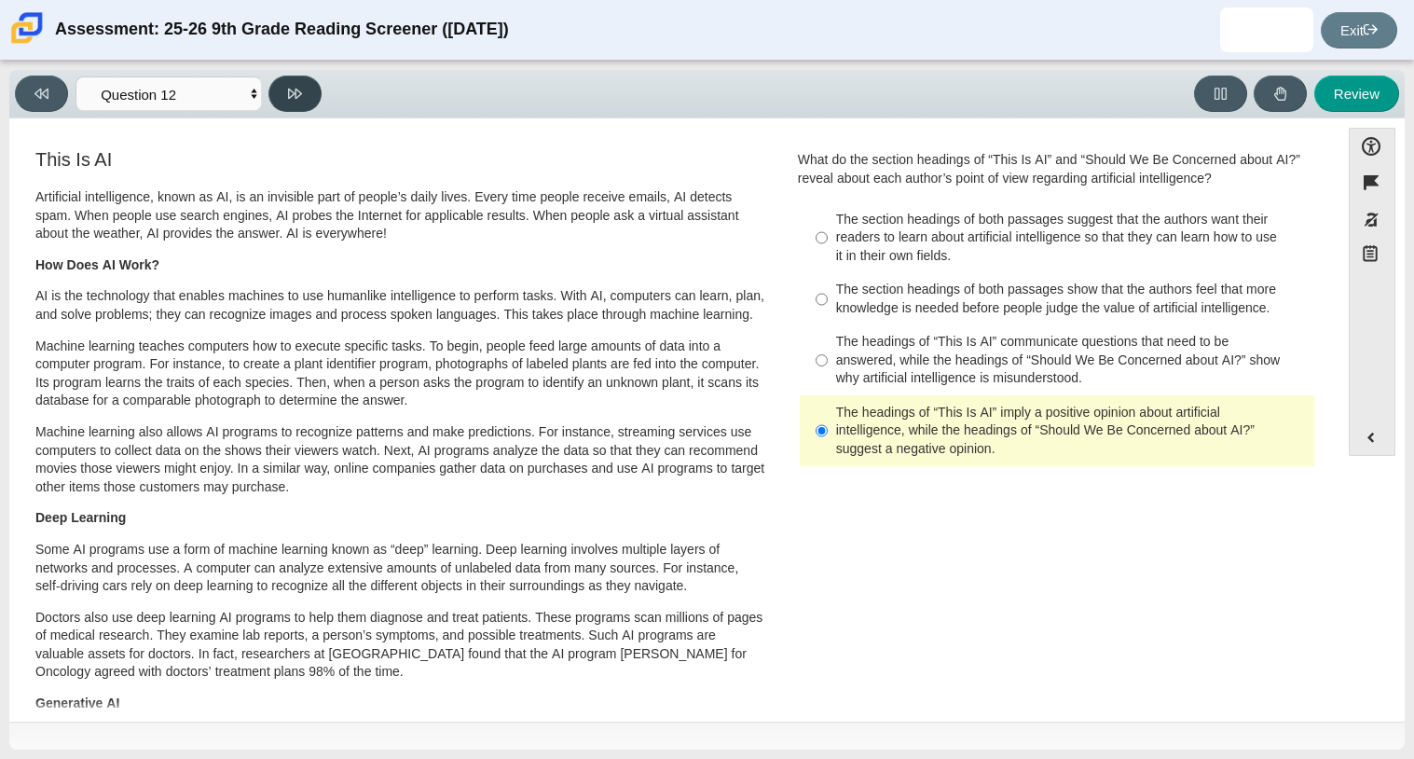
click at [306, 99] on button at bounding box center [294, 94] width 53 height 36
select select "review"
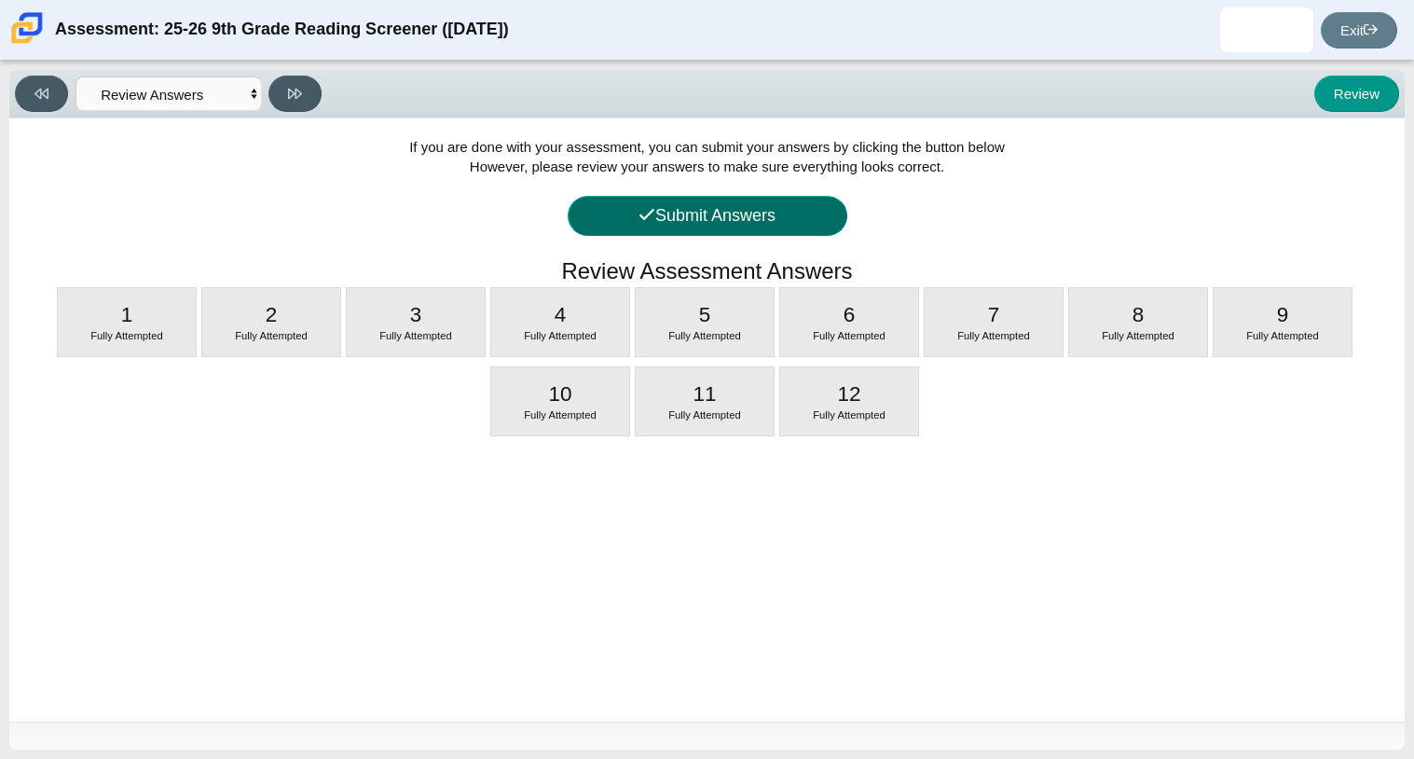
click at [602, 211] on button "Submit Answers" at bounding box center [708, 216] width 280 height 40
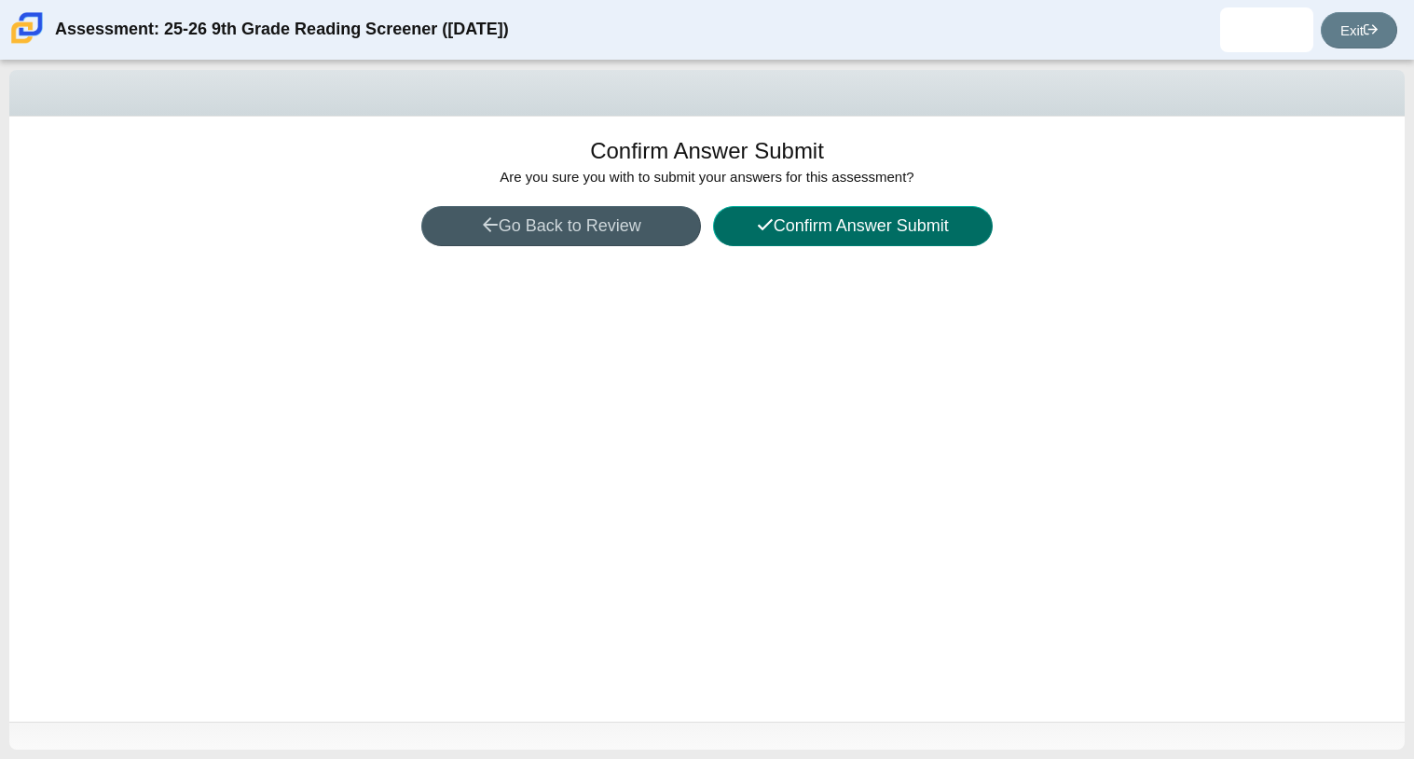
click at [752, 219] on button "Confirm Answer Submit" at bounding box center [853, 226] width 280 height 40
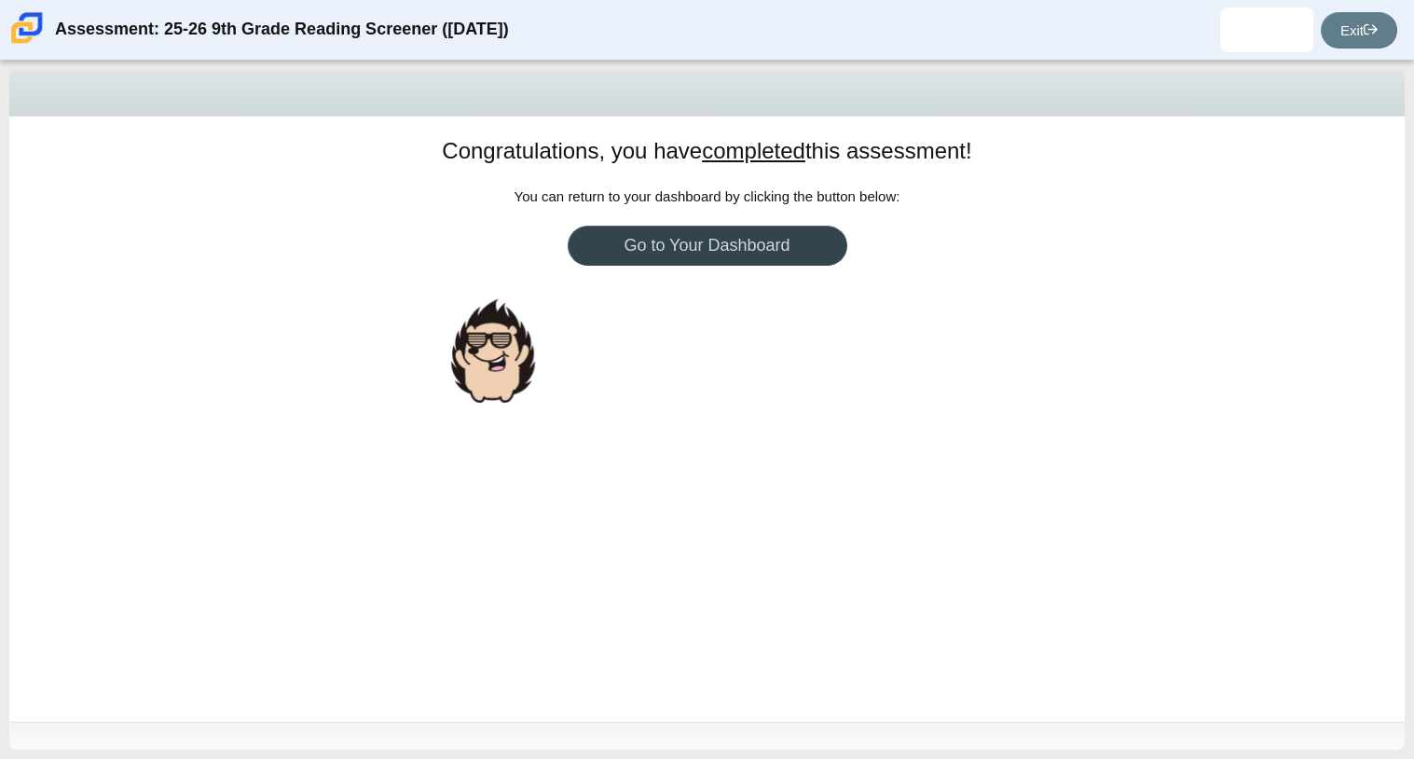
click at [747, 240] on link "Go to Your Dashboard" at bounding box center [708, 246] width 280 height 40
